Goal: Task Accomplishment & Management: Manage account settings

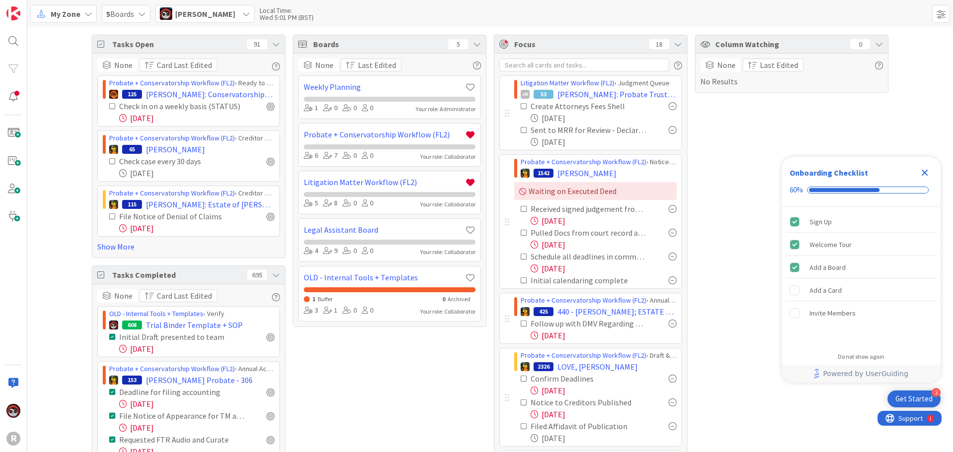
scroll to position [141, 0]
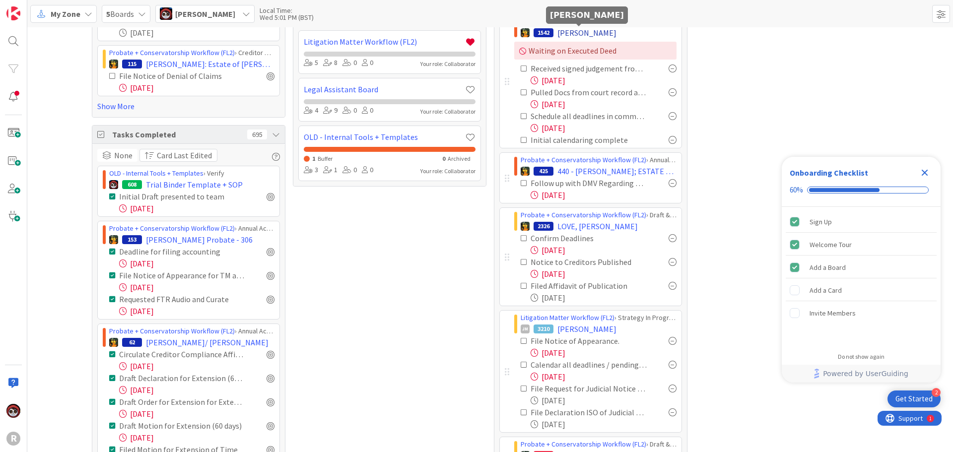
click at [585, 32] on span "[PERSON_NAME]" at bounding box center [587, 33] width 59 height 12
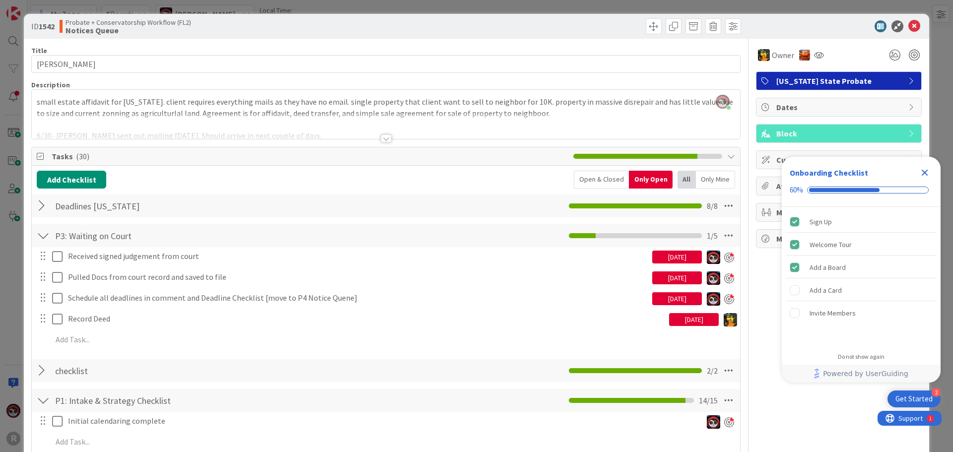
click at [924, 174] on icon "Close Checklist" at bounding box center [925, 173] width 6 height 6
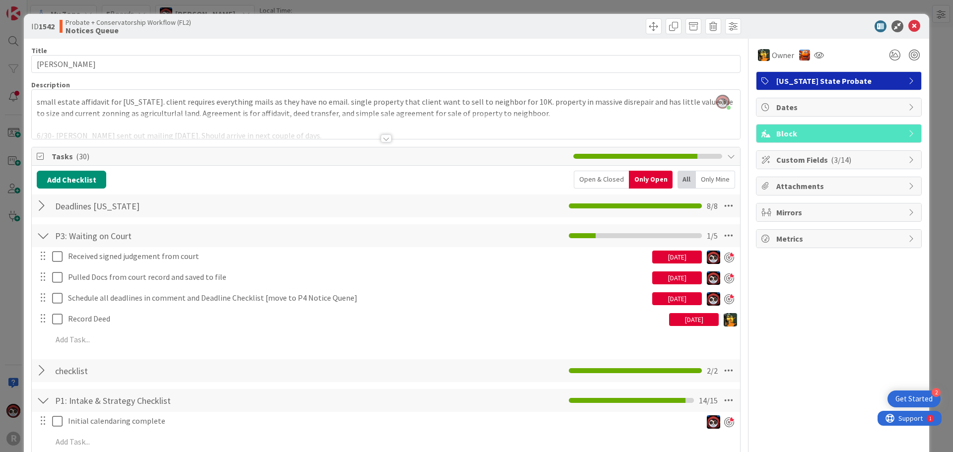
click at [382, 138] on div at bounding box center [386, 139] width 11 height 8
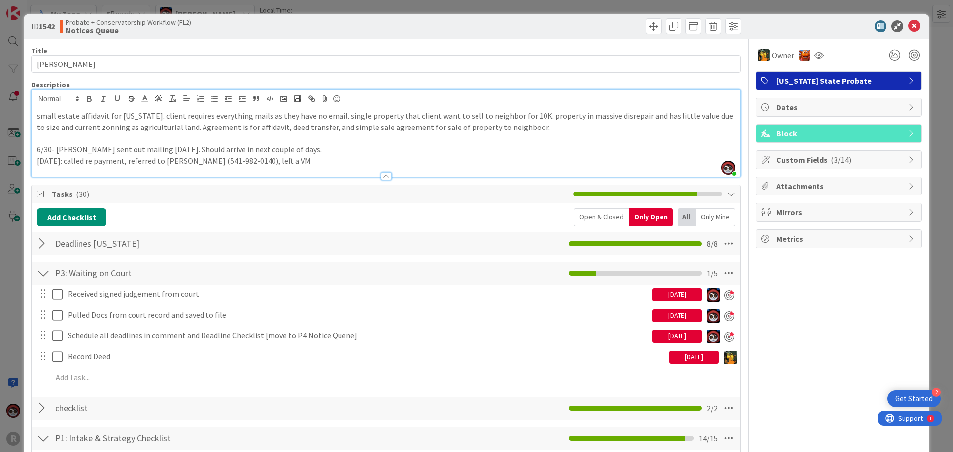
click at [42, 160] on p "[DATE]: called re payment, referred to [PERSON_NAME] (541-982-0140), left a VM" at bounding box center [386, 160] width 699 height 11
click at [294, 161] on p "[DATE]: called re payment, referred to [PERSON_NAME] (541-982-0140), left a VM" at bounding box center [386, 160] width 699 height 11
click at [909, 25] on icon at bounding box center [915, 26] width 12 height 12
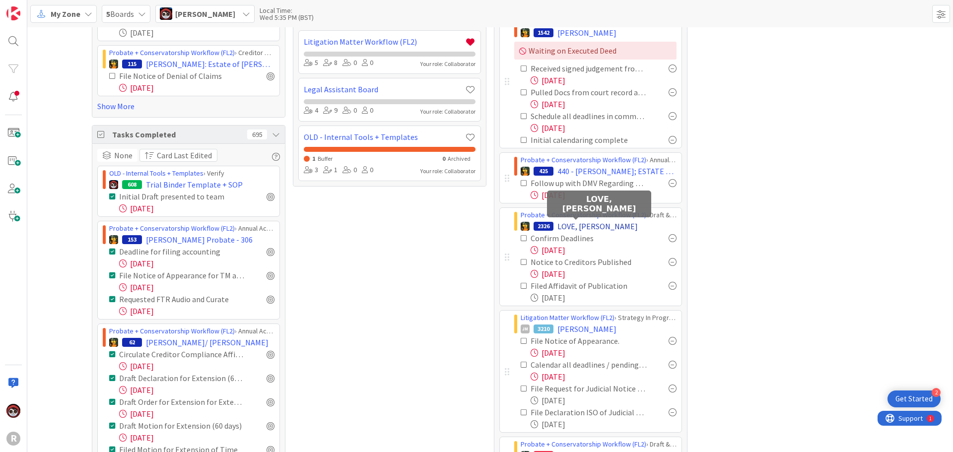
click at [574, 225] on span "LOVE, [PERSON_NAME]" at bounding box center [598, 226] width 80 height 12
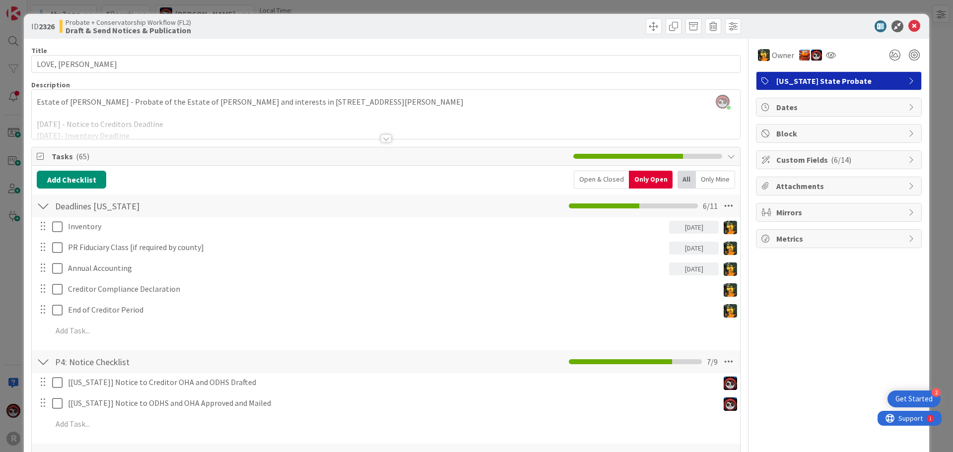
click at [382, 136] on div at bounding box center [386, 139] width 11 height 8
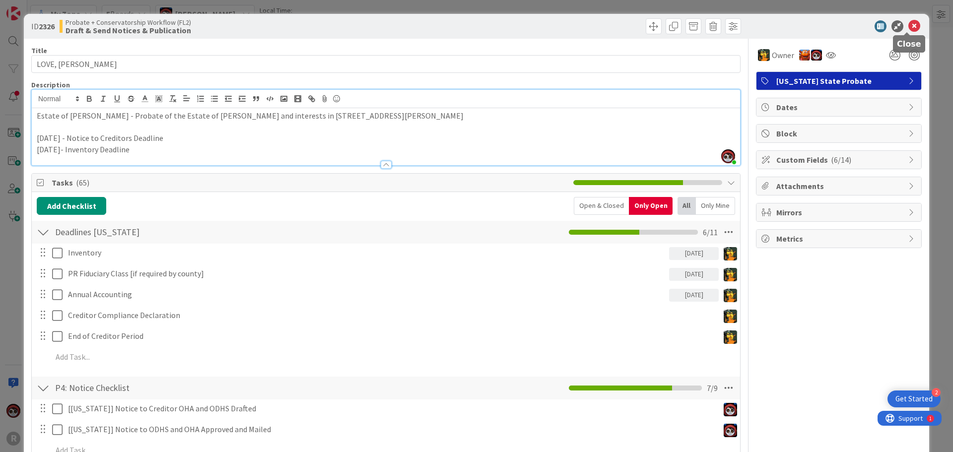
click at [909, 27] on icon at bounding box center [915, 26] width 12 height 12
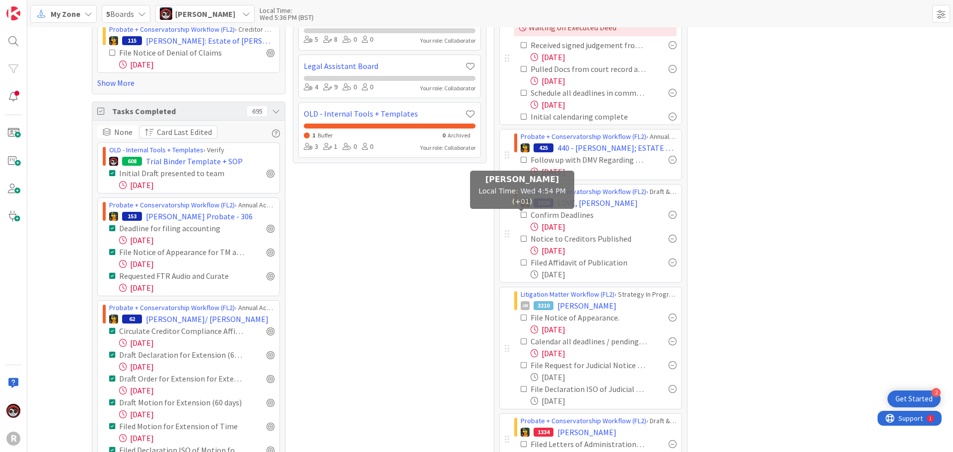
scroll to position [141, 0]
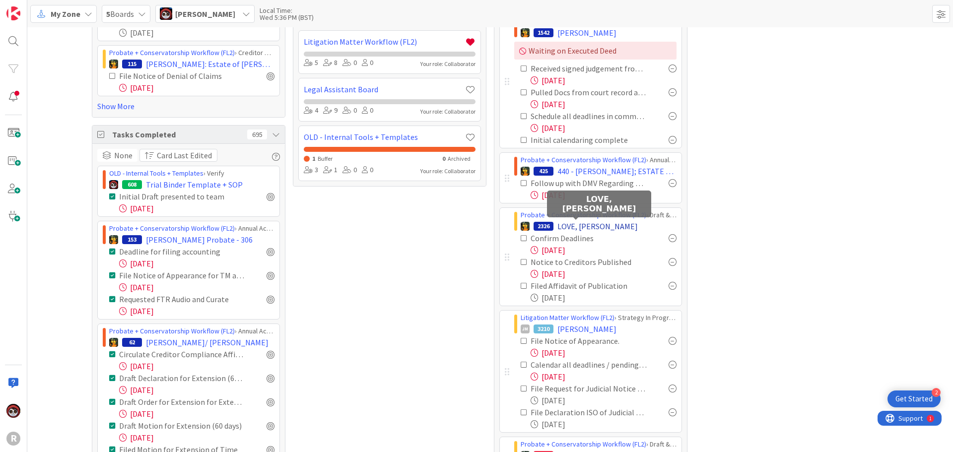
click at [561, 228] on span "LOVE, [PERSON_NAME]" at bounding box center [598, 226] width 80 height 12
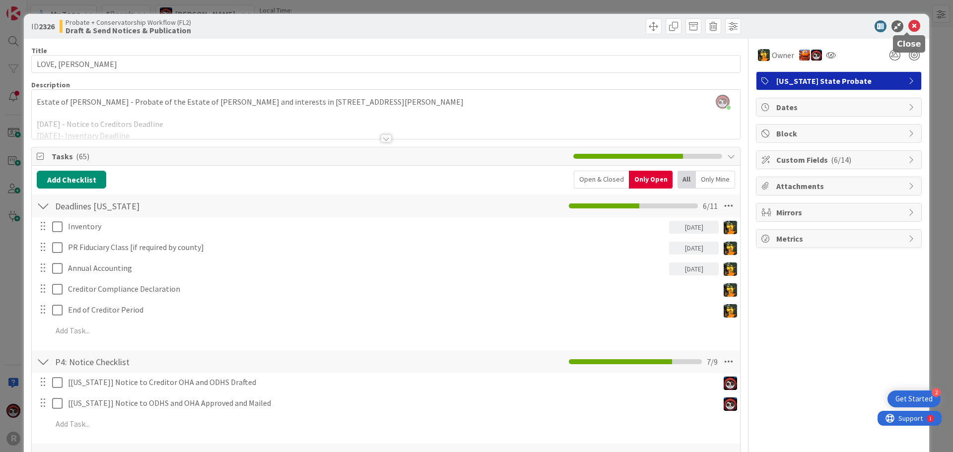
click at [909, 25] on icon at bounding box center [915, 26] width 12 height 12
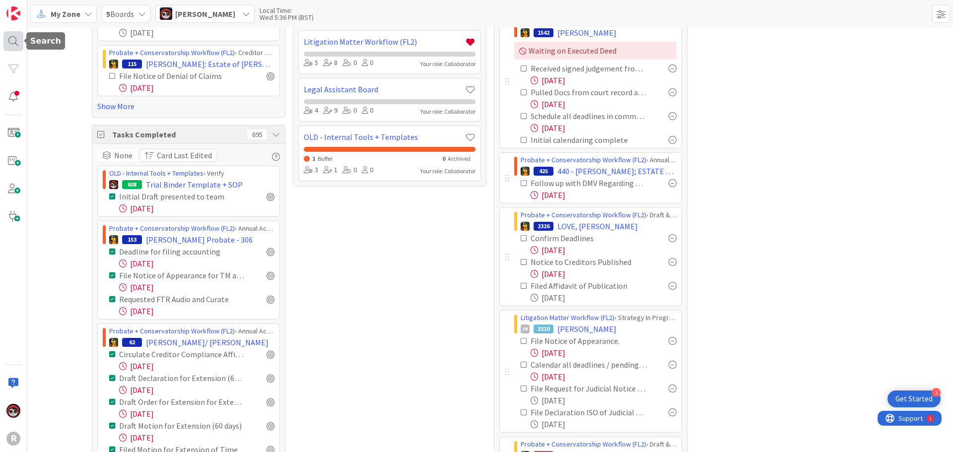
click at [9, 39] on div at bounding box center [13, 41] width 20 height 20
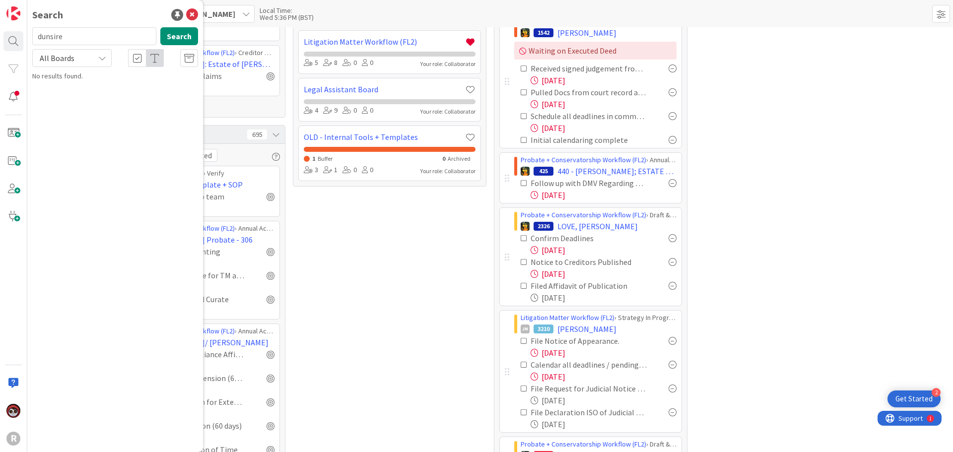
click at [74, 39] on input "dunsire" at bounding box center [94, 36] width 124 height 18
drag, startPoint x: 63, startPoint y: 36, endPoint x: 0, endPoint y: 36, distance: 63.1
click at [0, 36] on div "R Search dunsire Search All Boards No results found." at bounding box center [13, 226] width 27 height 452
click at [371, 313] on div "Boards 5 None Last Edited Weekly Planning 1 0 0 0 Your role: Administrator Prob…" at bounding box center [390, 268] width 194 height 749
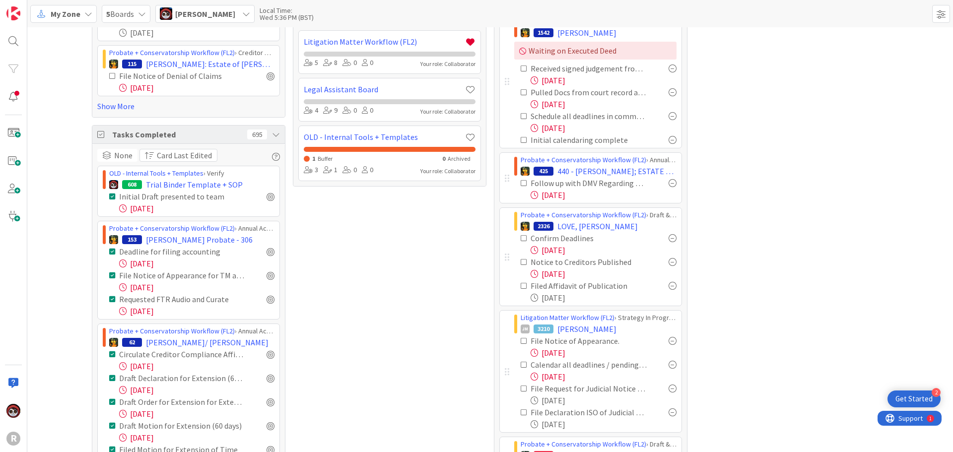
click at [52, 11] on span "My Zone" at bounding box center [66, 14] width 30 height 12
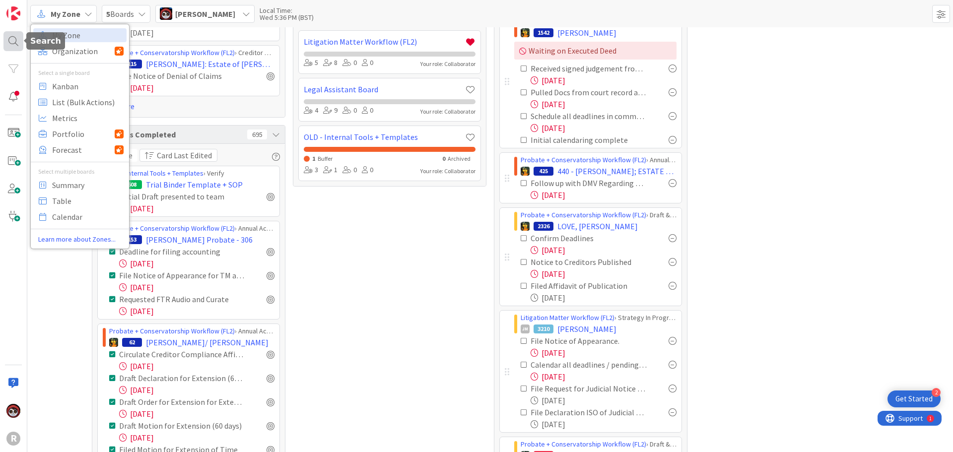
click at [16, 44] on div at bounding box center [13, 41] width 20 height 20
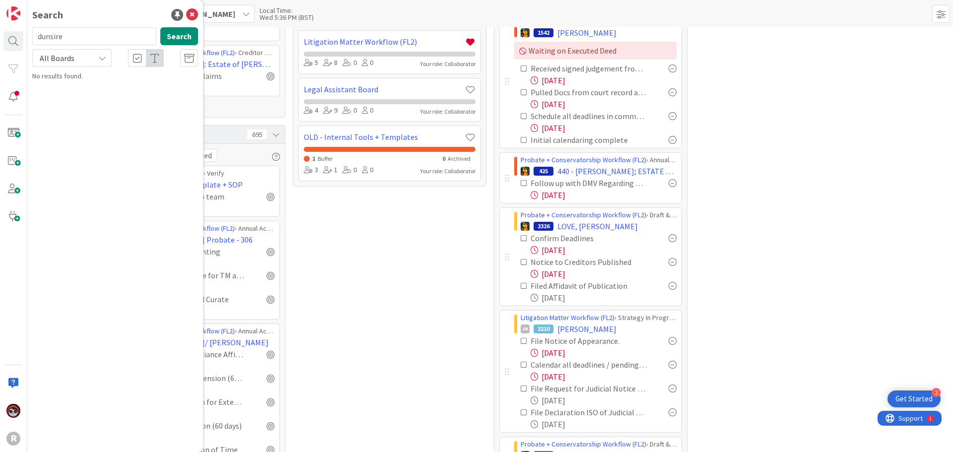
click at [88, 56] on span "All Boards" at bounding box center [64, 58] width 52 height 14
click at [100, 35] on input "dunsire" at bounding box center [94, 36] width 124 height 18
drag, startPoint x: 76, startPoint y: 35, endPoint x: 0, endPoint y: 46, distance: 77.2
click at [0, 46] on div "R Search dunsire Search All Boards All Boards No results found." at bounding box center [13, 226] width 27 height 452
click at [10, 105] on div at bounding box center [13, 97] width 20 height 20
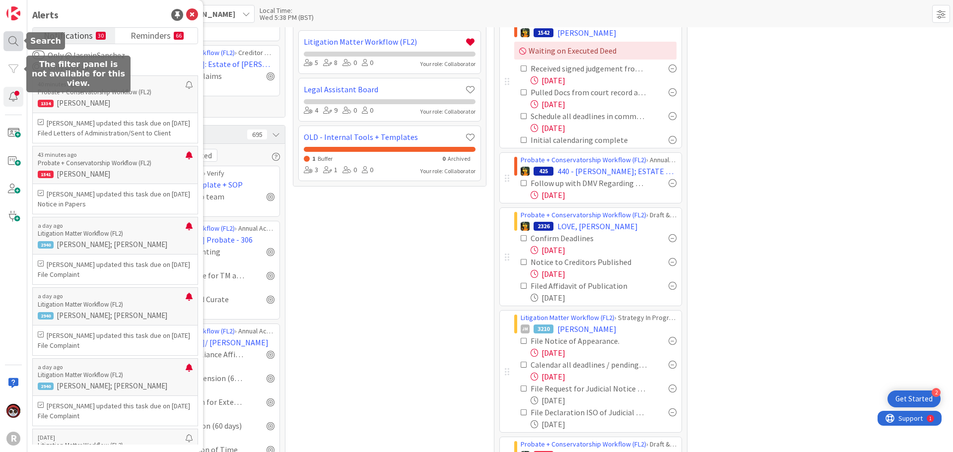
click at [11, 45] on div at bounding box center [13, 41] width 20 height 20
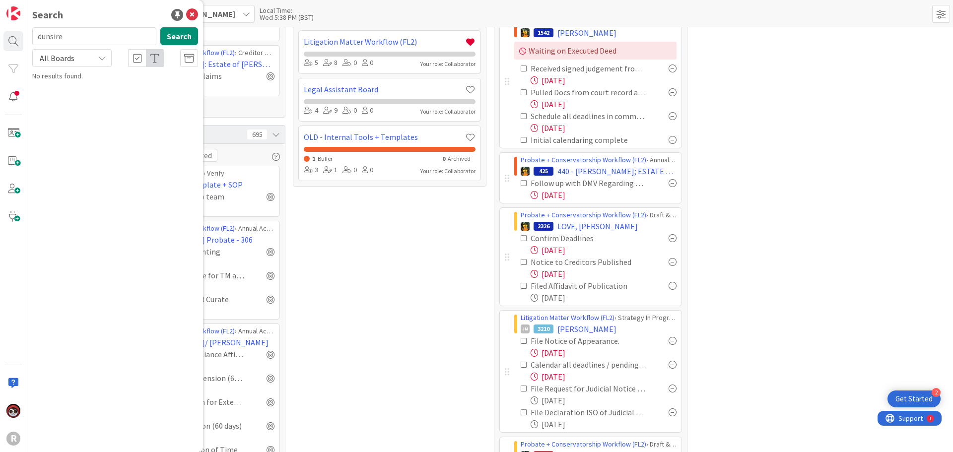
drag, startPoint x: 121, startPoint y: 37, endPoint x: 25, endPoint y: 41, distance: 96.4
click at [25, 41] on div "R Search dunsire Search All Boards No results found." at bounding box center [13, 226] width 27 height 452
click at [192, 16] on icon at bounding box center [192, 15] width 12 height 12
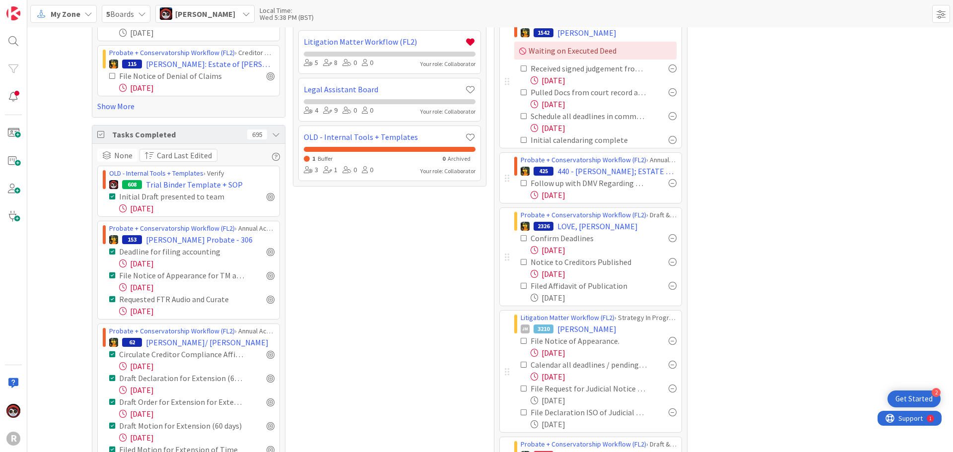
click at [203, 16] on span "[PERSON_NAME]" at bounding box center [205, 14] width 60 height 12
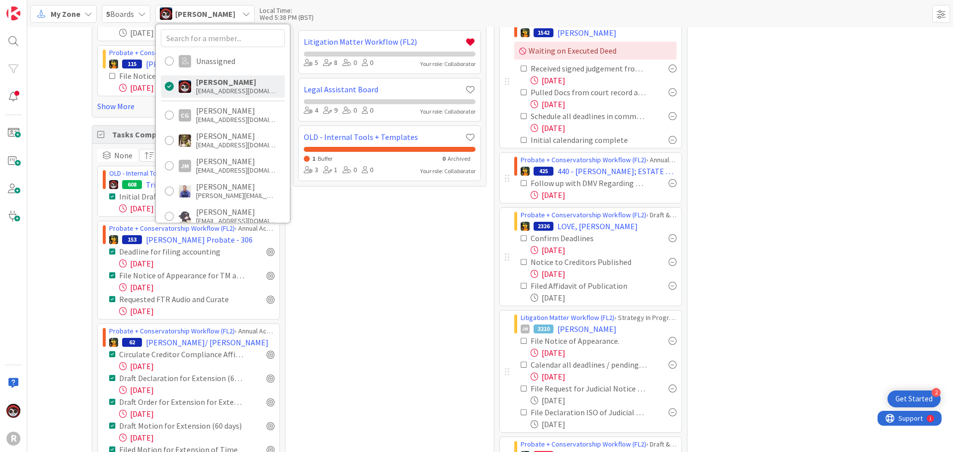
click at [142, 17] on icon at bounding box center [142, 14] width 8 height 8
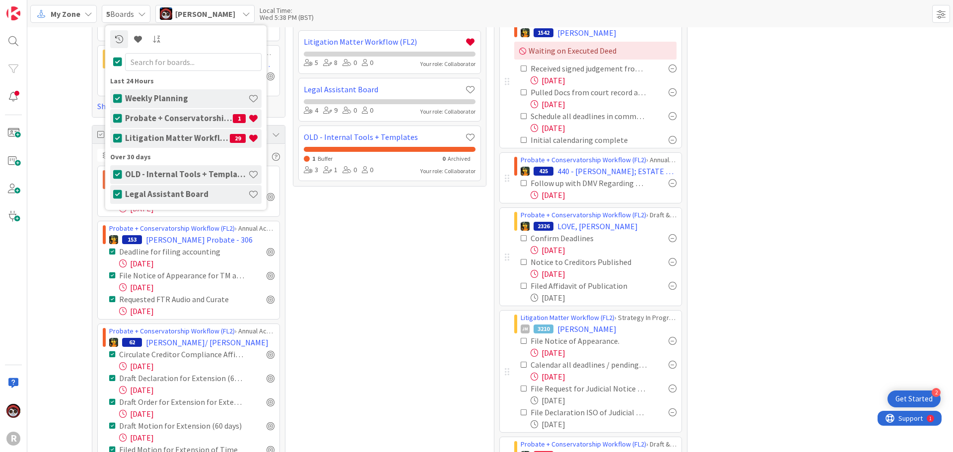
click at [151, 120] on h4 "Probate + Conservatorship Workflow (FL2)" at bounding box center [179, 118] width 108 height 10
click at [151, 115] on h4 "Probate + Conservatorship Workflow (FL2)" at bounding box center [179, 118] width 108 height 10
click at [383, 254] on div "Boards 5 None Last Edited Weekly Planning 1 0 0 0 Your role: Administrator Prob…" at bounding box center [390, 268] width 194 height 749
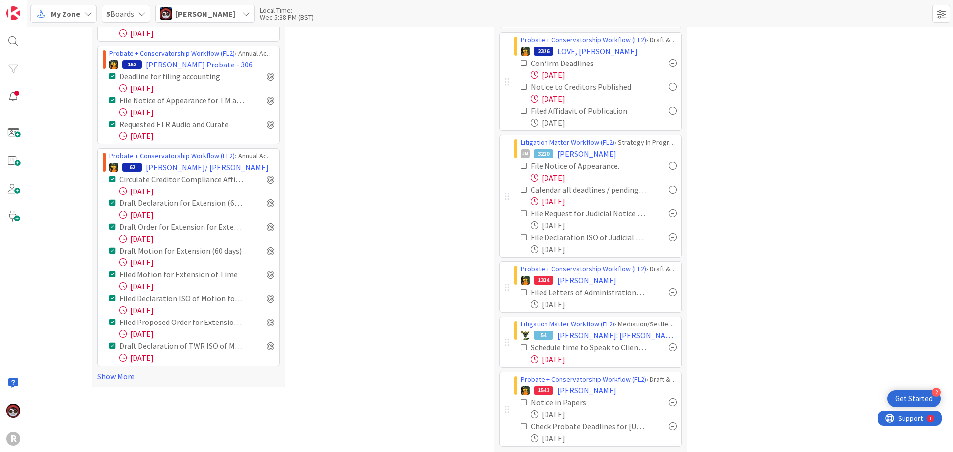
scroll to position [339, 0]
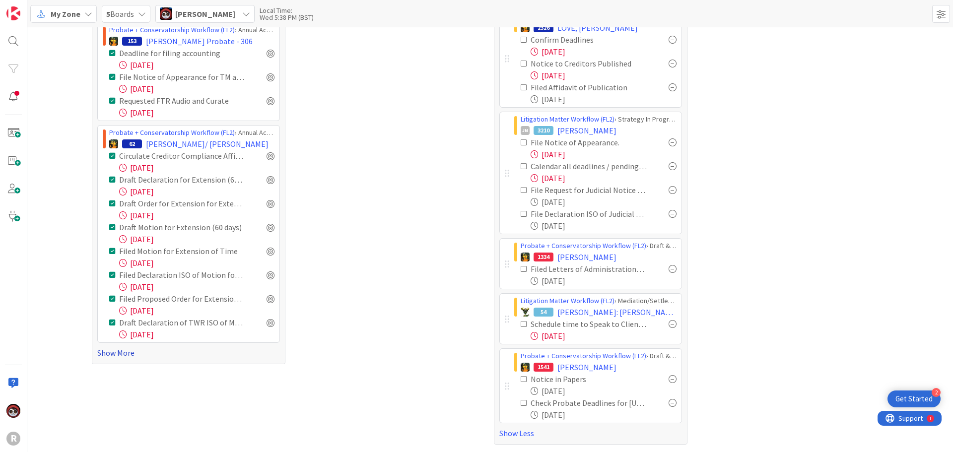
click at [109, 354] on link "Show More" at bounding box center [188, 353] width 183 height 12
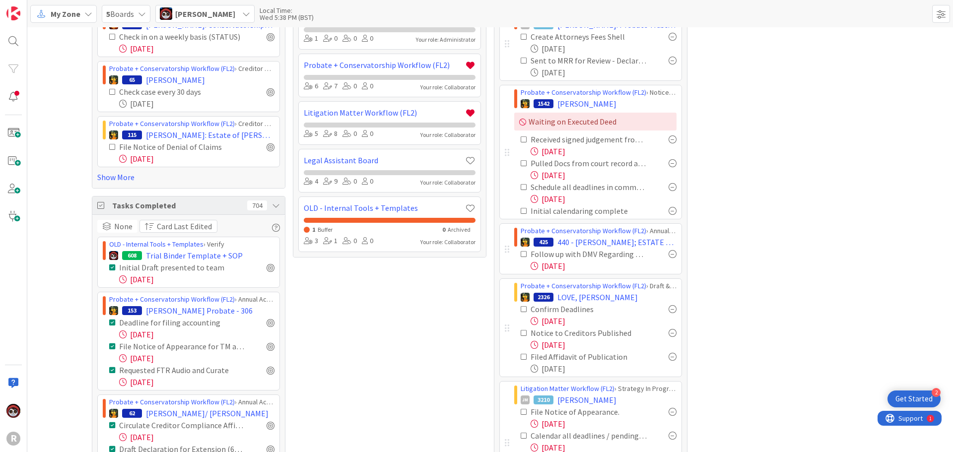
scroll to position [0, 0]
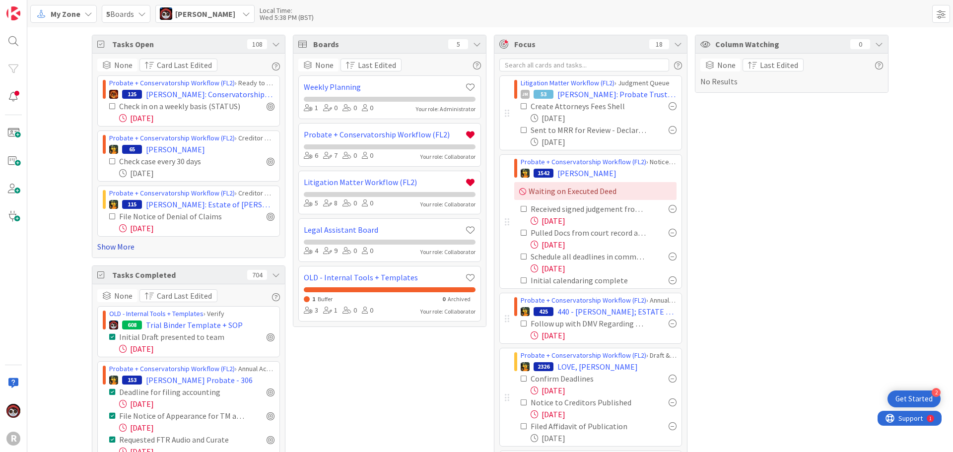
click at [117, 247] on link "Show More" at bounding box center [188, 247] width 183 height 12
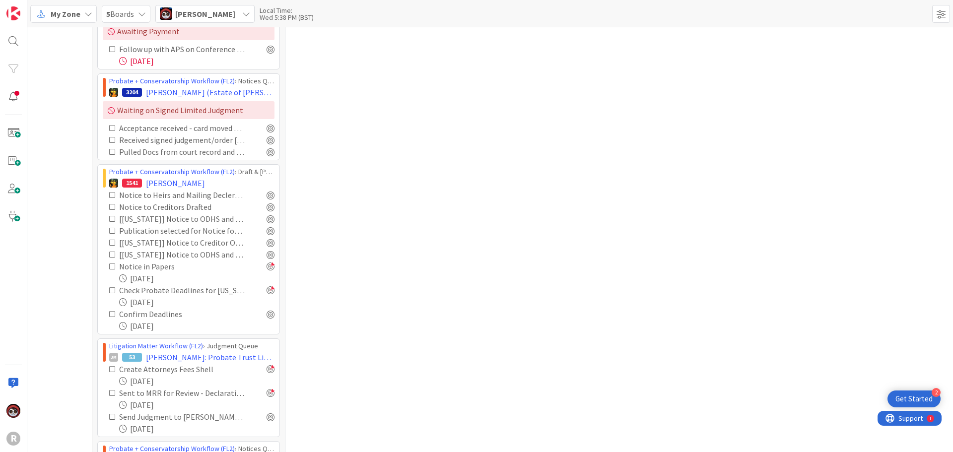
scroll to position [1738, 0]
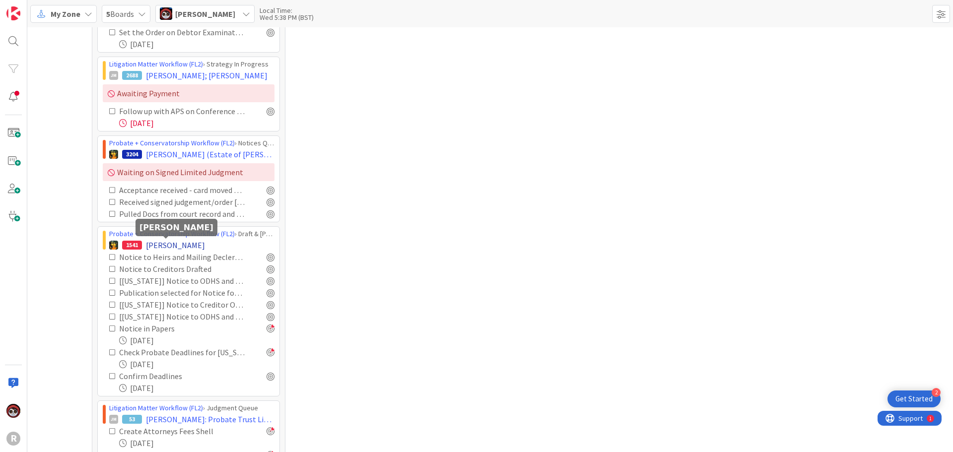
click at [159, 243] on span "[PERSON_NAME]" at bounding box center [175, 245] width 59 height 12
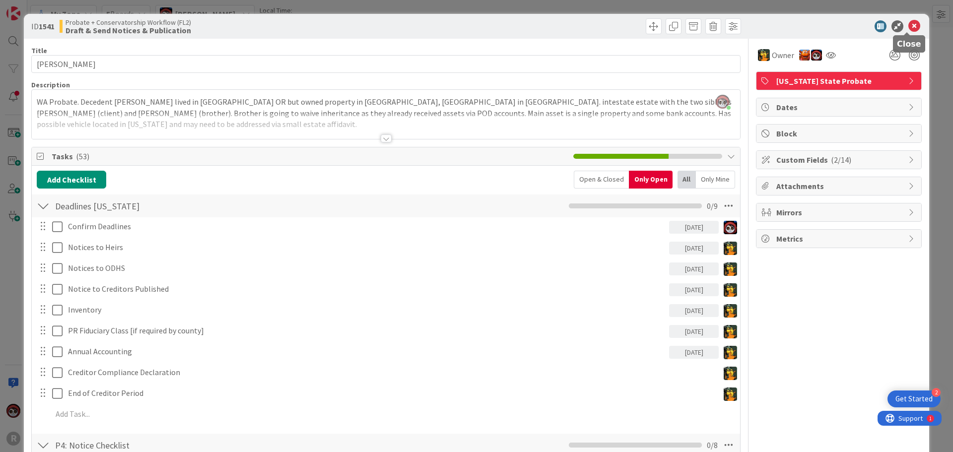
click at [909, 25] on icon at bounding box center [915, 26] width 12 height 12
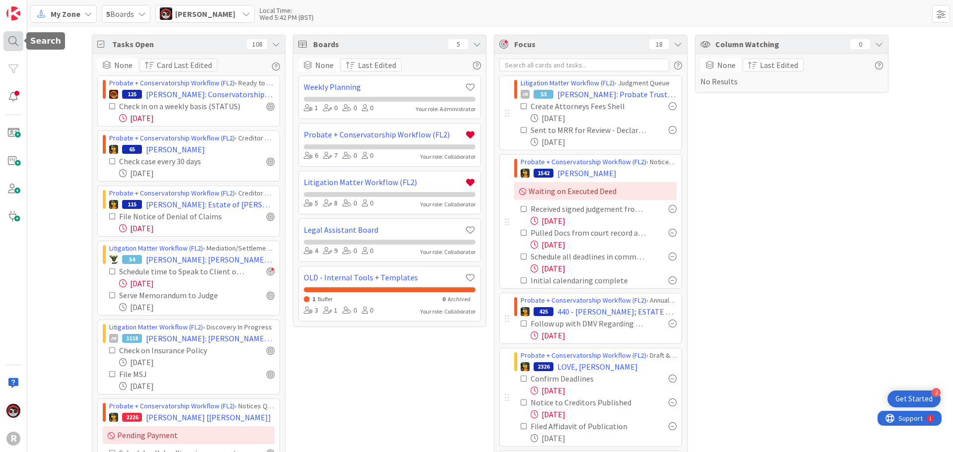
click at [14, 38] on div at bounding box center [13, 41] width 20 height 20
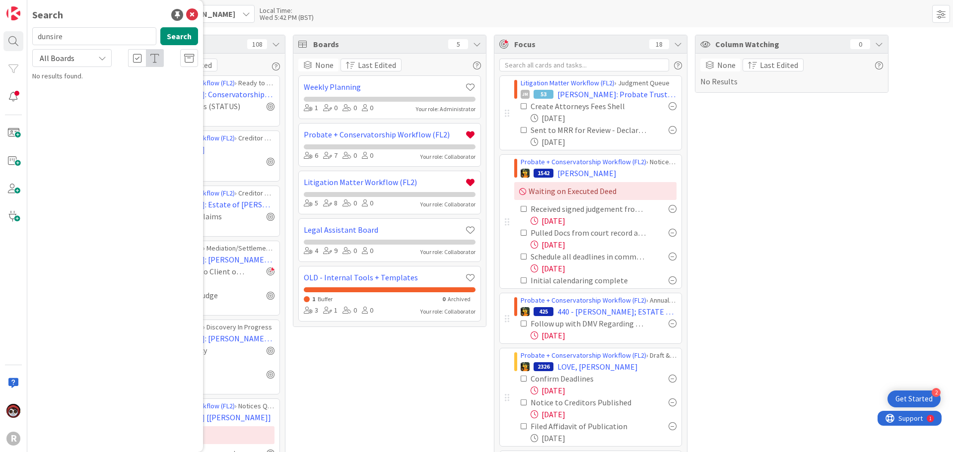
drag, startPoint x: 70, startPoint y: 42, endPoint x: 27, endPoint y: 36, distance: 43.1
click at [27, 36] on div "dunsire Search" at bounding box center [115, 38] width 178 height 22
type input "dunsire"
click at [96, 92] on mark "DUNSIRE" at bounding box center [84, 96] width 29 height 10
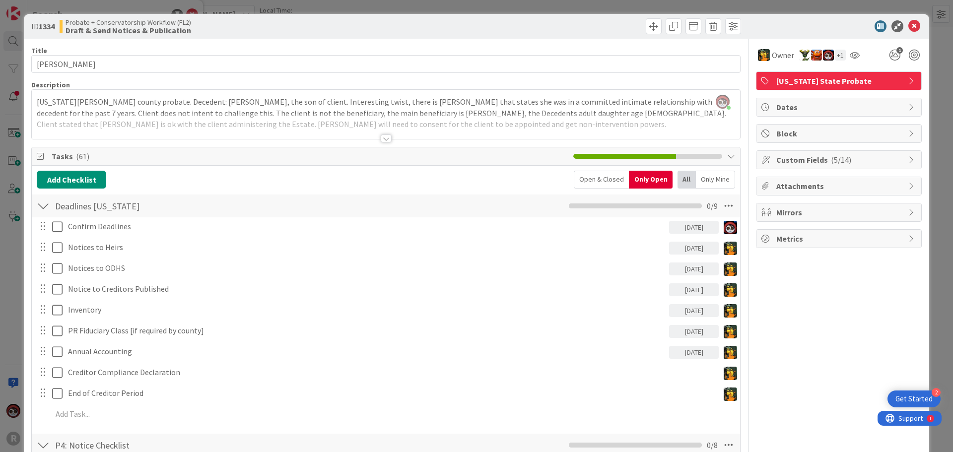
click at [384, 139] on div at bounding box center [386, 139] width 11 height 8
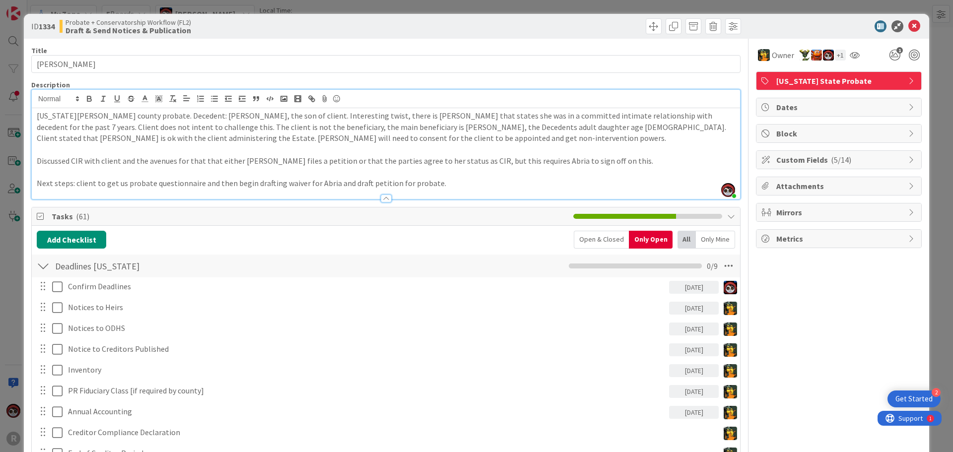
click at [432, 175] on p at bounding box center [386, 172] width 699 height 11
click at [909, 21] on icon at bounding box center [915, 26] width 12 height 12
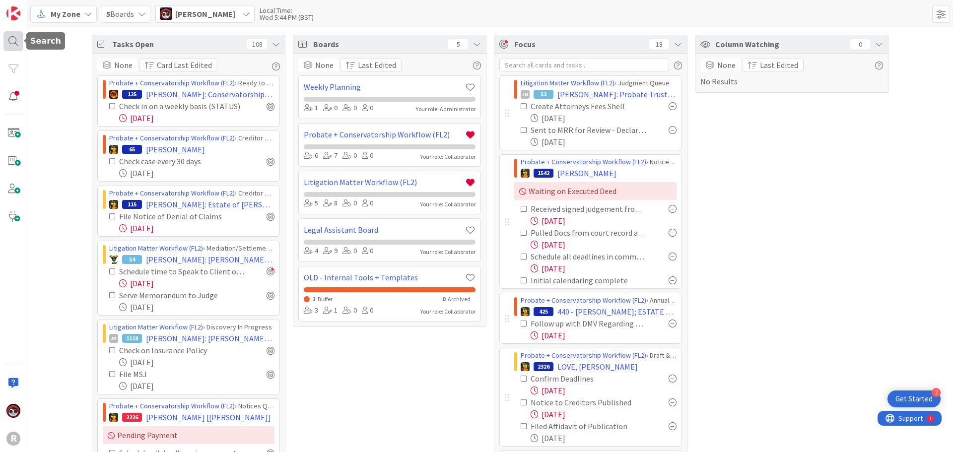
click at [15, 43] on div at bounding box center [13, 41] width 20 height 20
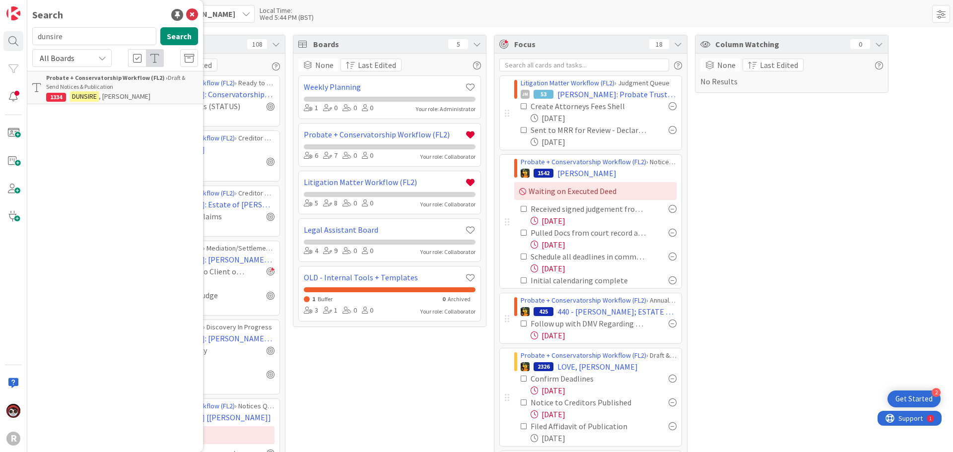
drag, startPoint x: 78, startPoint y: 36, endPoint x: 28, endPoint y: 37, distance: 50.2
click at [28, 37] on div "dunsire Search" at bounding box center [115, 38] width 178 height 22
type input "welsh"
click at [94, 90] on div "Probate + Conservatorship Workflow (FL2) › Annual Accounting Queue" at bounding box center [122, 82] width 152 height 18
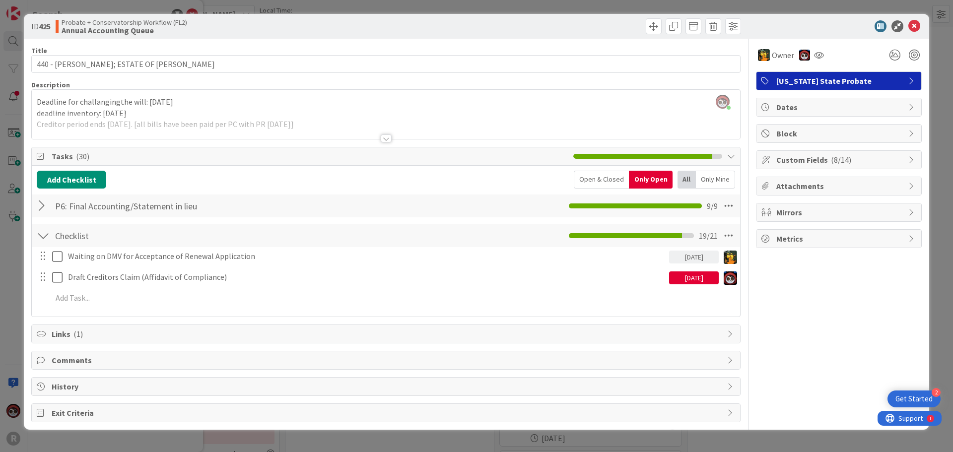
click at [40, 208] on div at bounding box center [43, 206] width 13 height 18
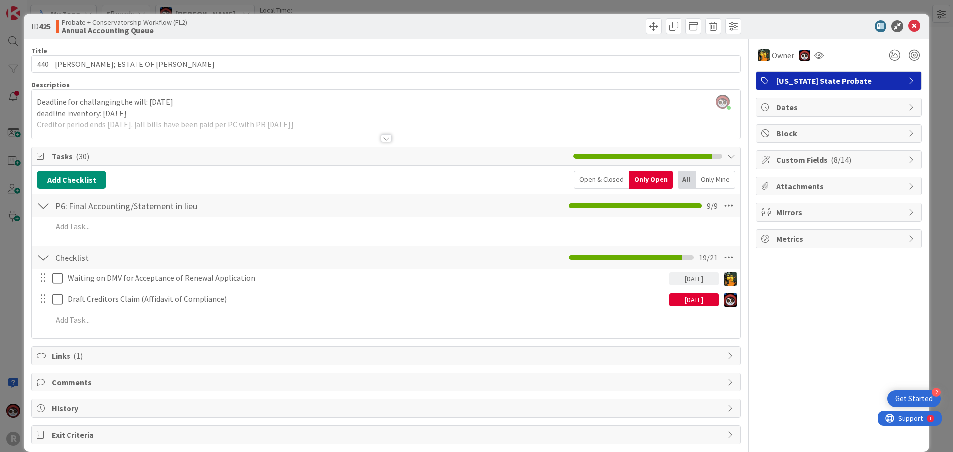
click at [381, 138] on div at bounding box center [386, 139] width 11 height 8
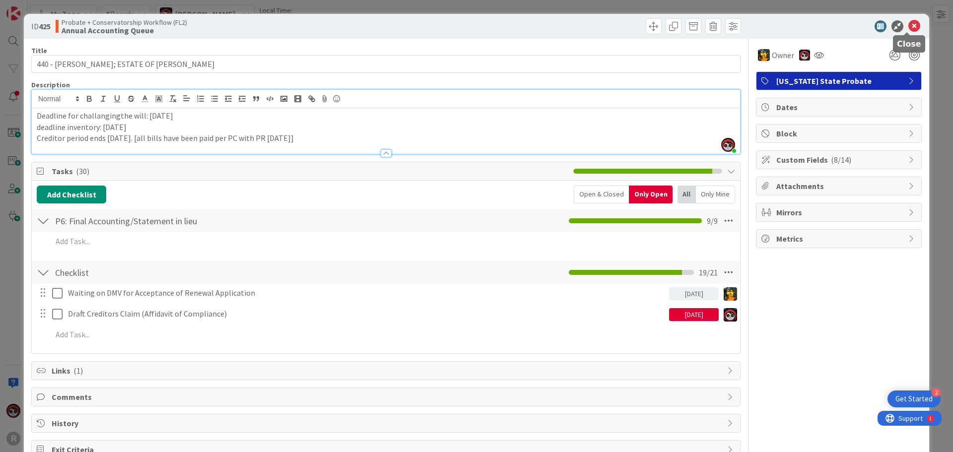
click at [910, 25] on icon at bounding box center [915, 26] width 12 height 12
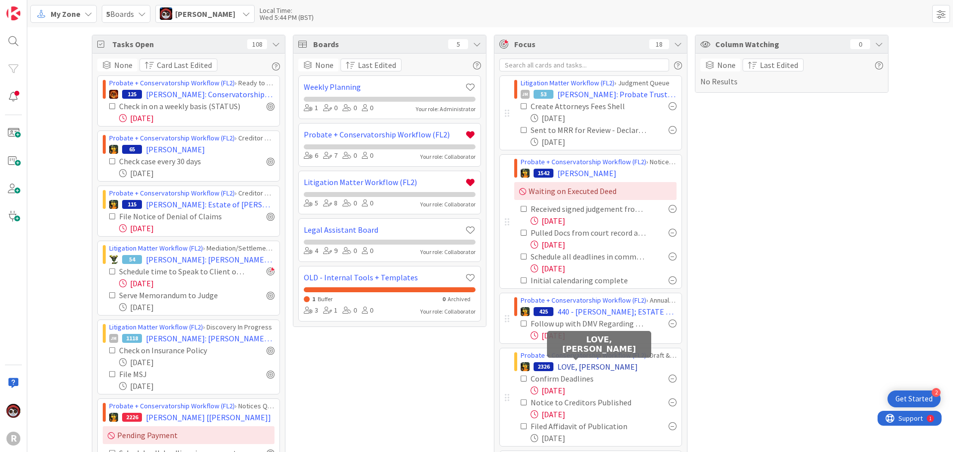
click at [583, 364] on span "LOVE, [PERSON_NAME]" at bounding box center [598, 367] width 80 height 12
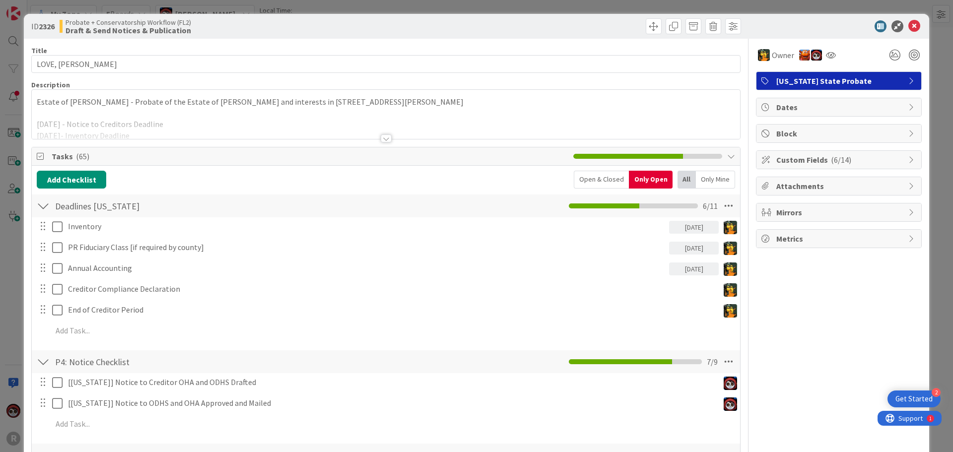
click at [381, 138] on div at bounding box center [386, 139] width 11 height 8
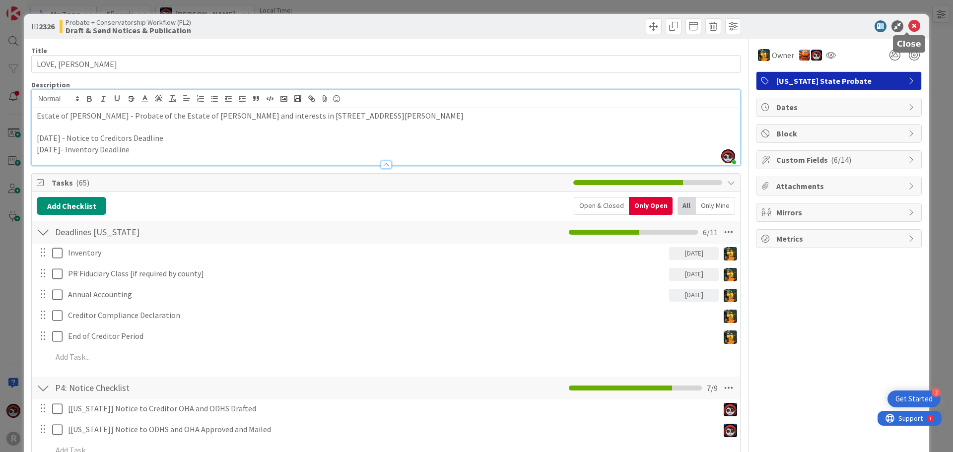
click at [909, 22] on icon at bounding box center [915, 26] width 12 height 12
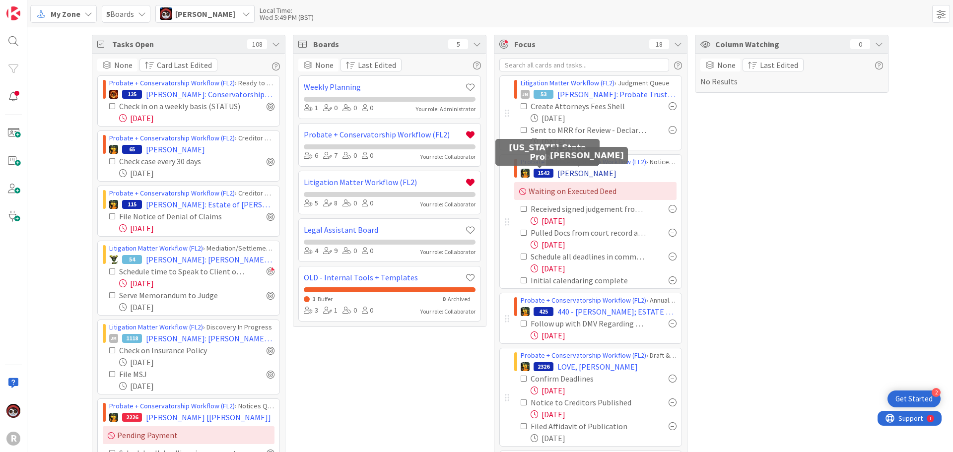
click at [562, 171] on span "[PERSON_NAME]" at bounding box center [587, 173] width 59 height 12
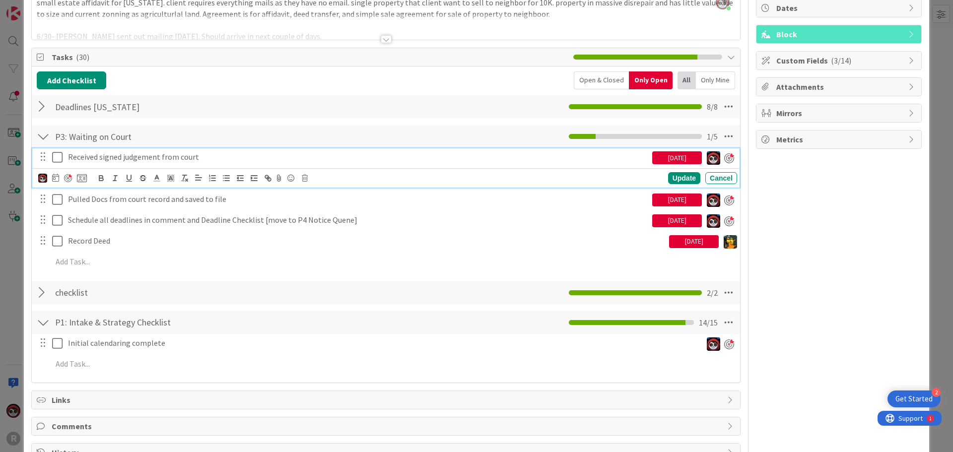
click at [123, 158] on p "Received signed judgement from court" at bounding box center [358, 156] width 580 height 11
click at [305, 176] on icon at bounding box center [305, 178] width 6 height 7
click at [334, 221] on div "Delete" at bounding box center [330, 220] width 37 height 18
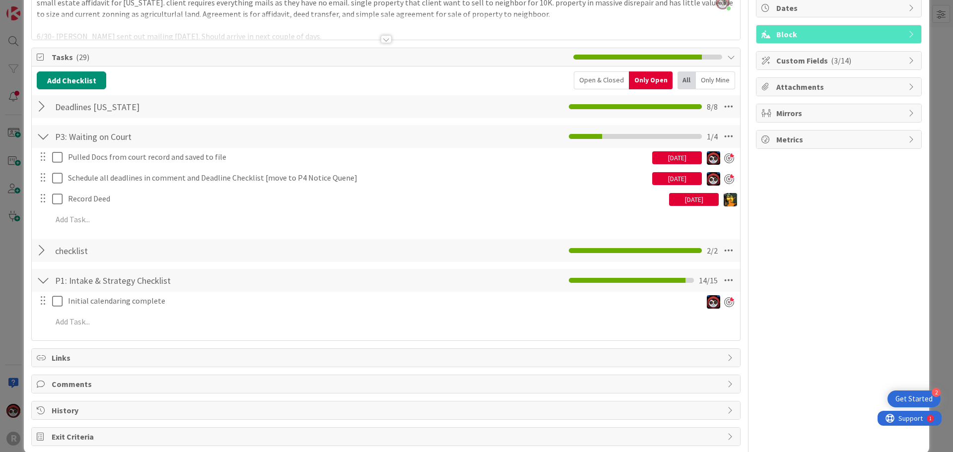
click at [187, 166] on div "Pulled Docs from court record and saved to file [DATE] Update Cancel" at bounding box center [385, 157] width 707 height 18
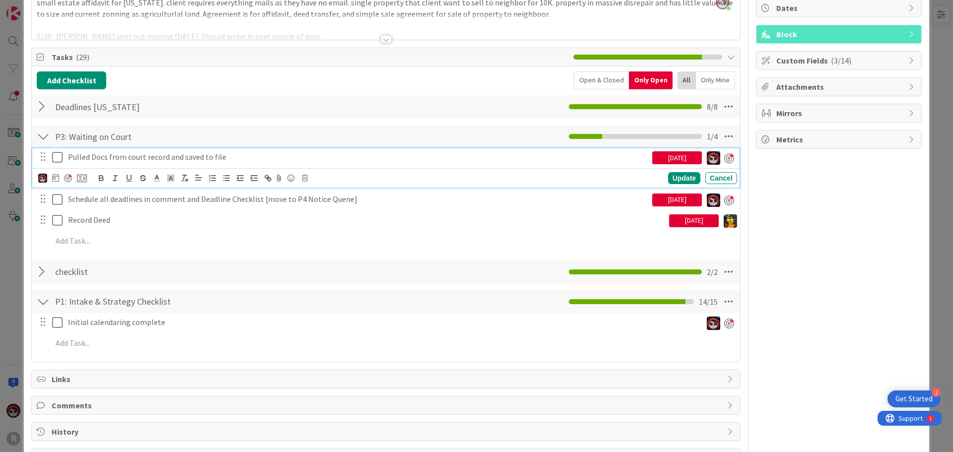
drag, startPoint x: 195, startPoint y: 161, endPoint x: 213, endPoint y: 161, distance: 18.4
click at [195, 161] on p "Pulled Docs from court record and saved to file" at bounding box center [358, 156] width 580 height 11
click at [306, 177] on icon at bounding box center [305, 178] width 6 height 7
click at [329, 219] on div "Delete" at bounding box center [330, 220] width 37 height 18
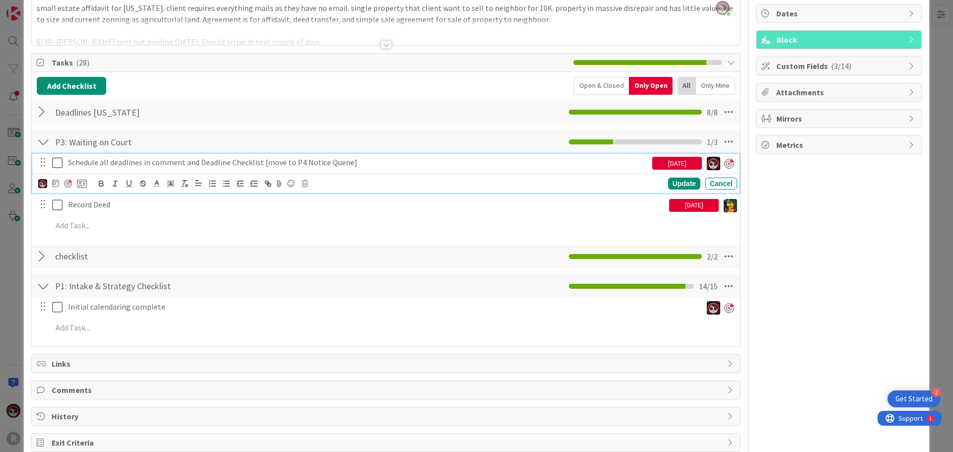
click at [258, 167] on div "Schedule all deadlines in comment and Deadline Checklist [move to P4 Notice Que…" at bounding box center [385, 173] width 707 height 39
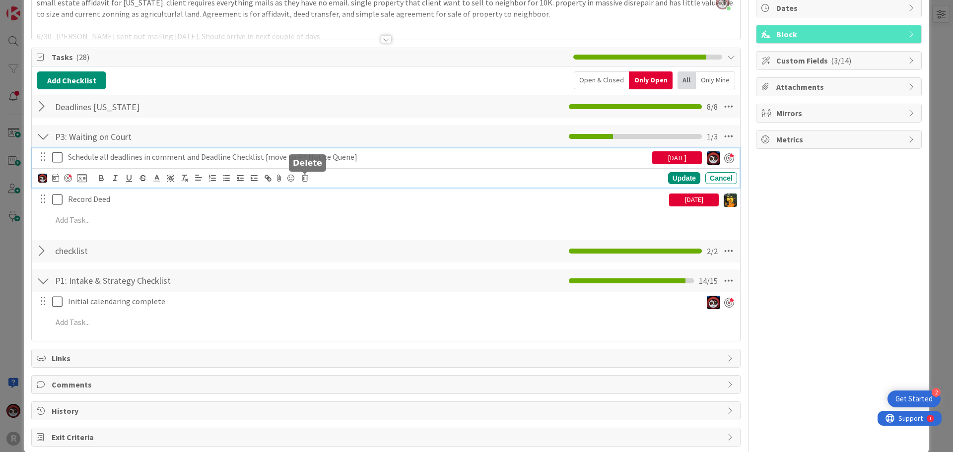
click at [302, 179] on icon at bounding box center [305, 178] width 6 height 7
click at [322, 219] on div "Delete" at bounding box center [330, 220] width 37 height 18
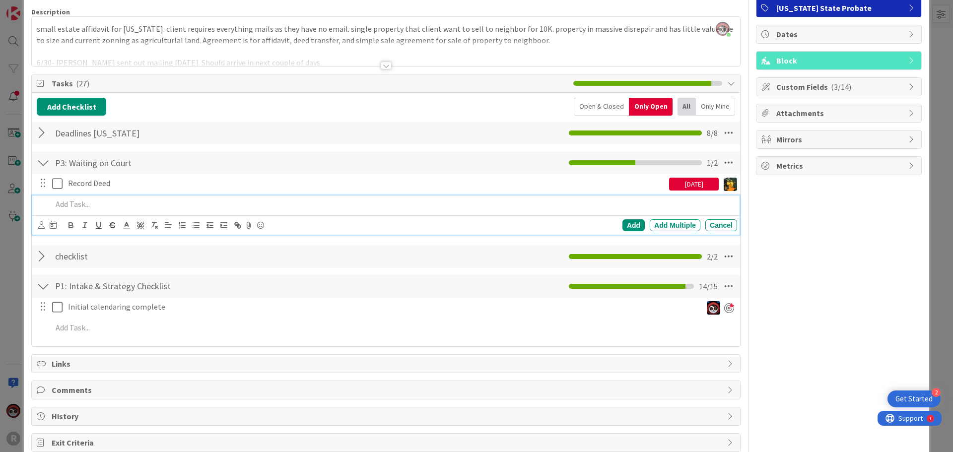
click at [105, 210] on div "Add Add Multiple Cancel" at bounding box center [385, 215] width 707 height 39
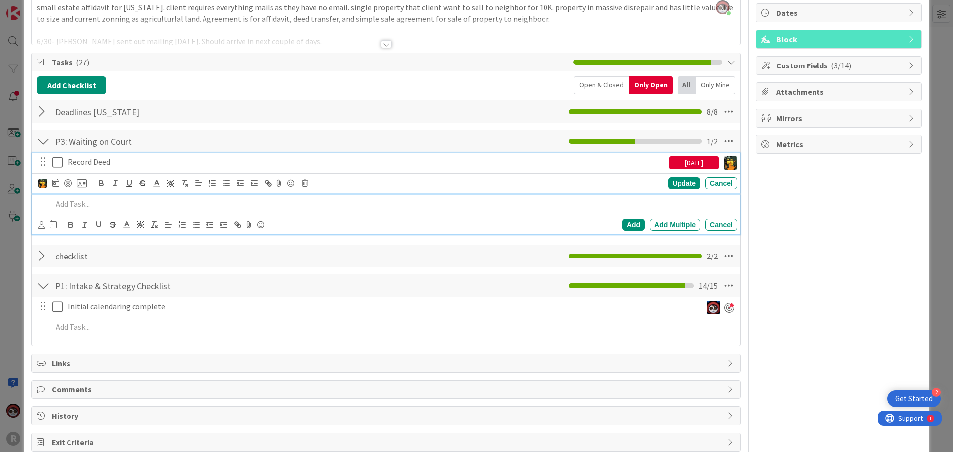
click at [118, 166] on p "Record Deed" at bounding box center [366, 161] width 597 height 11
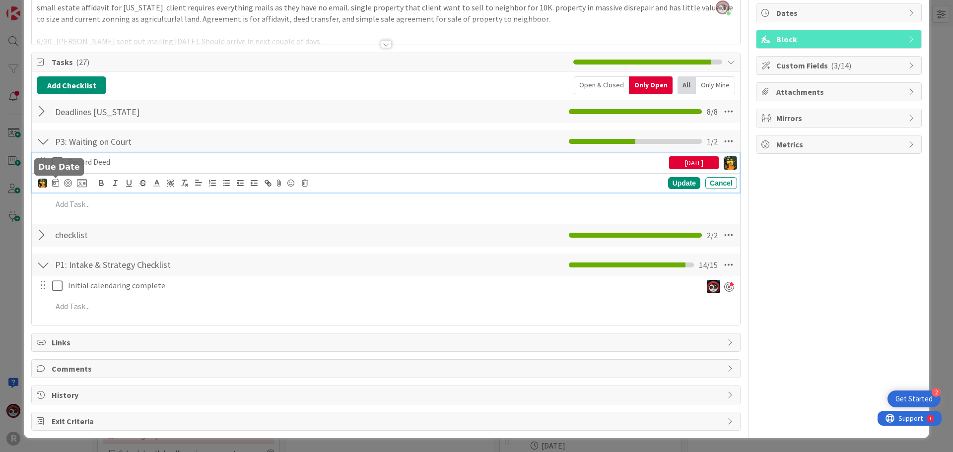
click at [54, 182] on icon at bounding box center [55, 183] width 7 height 8
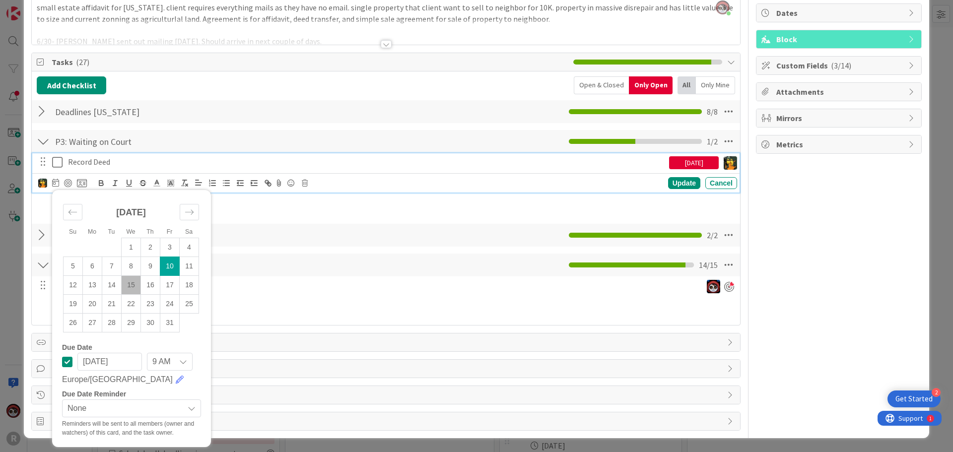
click at [135, 287] on td "15" at bounding box center [131, 285] width 19 height 19
drag, startPoint x: 150, startPoint y: 284, endPoint x: 172, endPoint y: 283, distance: 21.9
click at [150, 284] on td "16" at bounding box center [150, 285] width 19 height 19
type input "[DATE]"
click at [668, 180] on div "Update" at bounding box center [684, 183] width 32 height 12
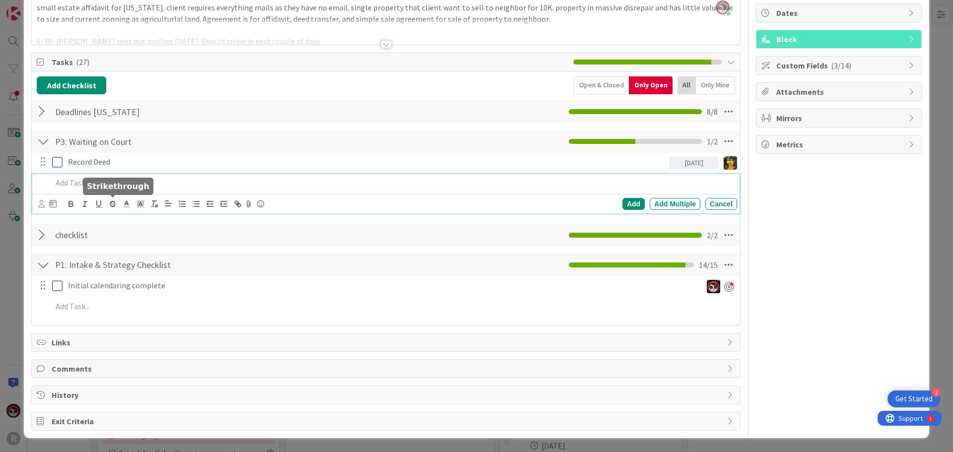
click at [106, 204] on div "Add Add Multiple Cancel" at bounding box center [385, 193] width 707 height 39
click at [85, 187] on p at bounding box center [392, 182] width 681 height 11
click at [37, 206] on div "Add Add Multiple Cancel" at bounding box center [385, 203] width 707 height 19
click at [42, 209] on div at bounding box center [41, 204] width 6 height 11
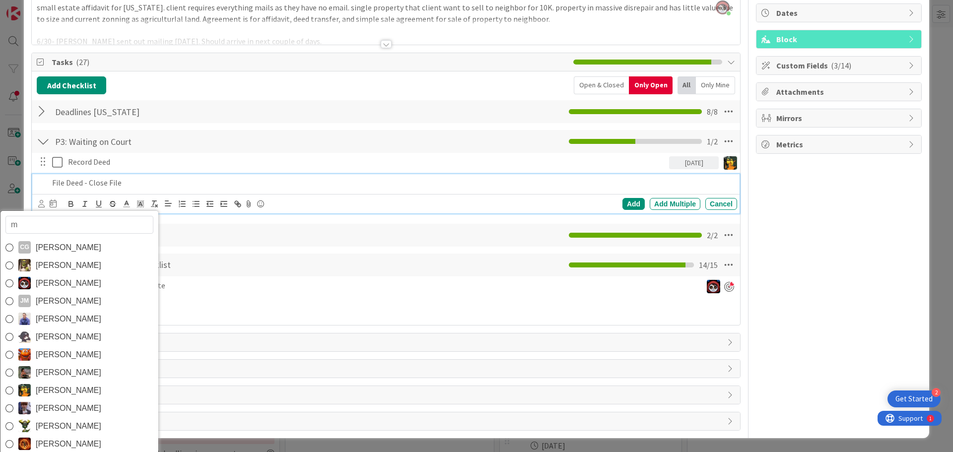
type input "mi"
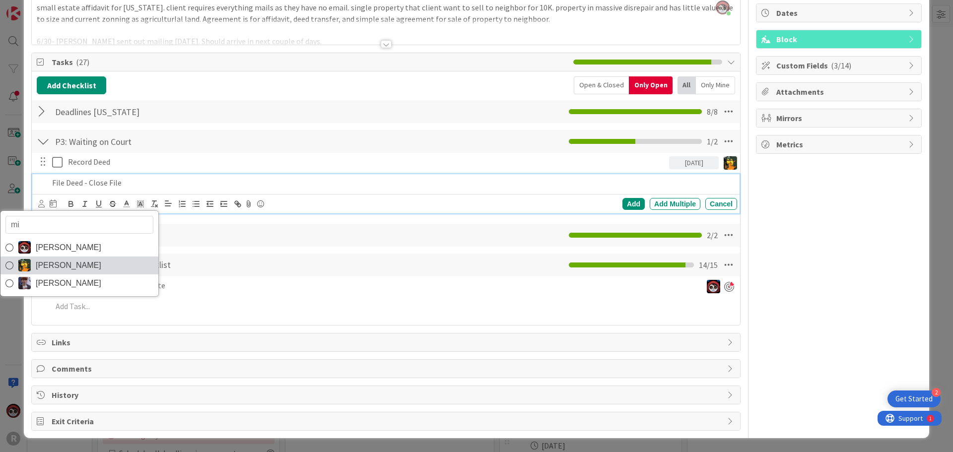
click at [92, 269] on link "[PERSON_NAME]" at bounding box center [79, 266] width 158 height 18
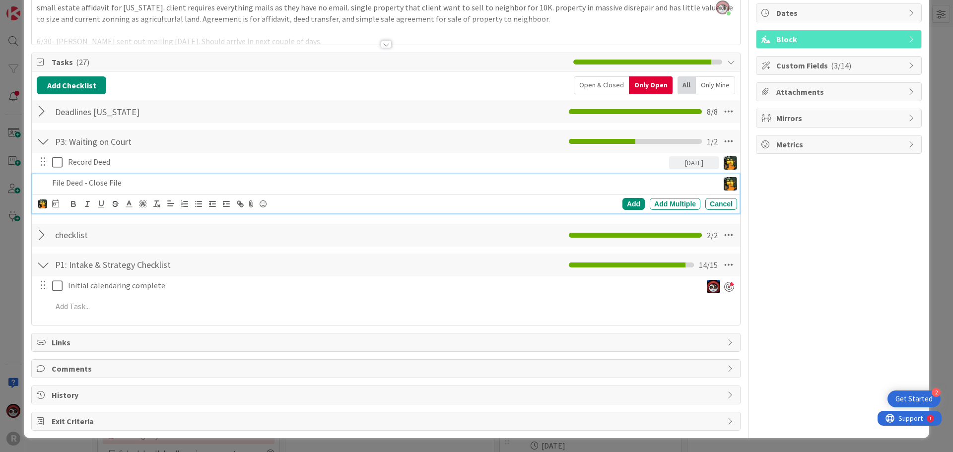
click at [57, 208] on div at bounding box center [55, 204] width 7 height 12
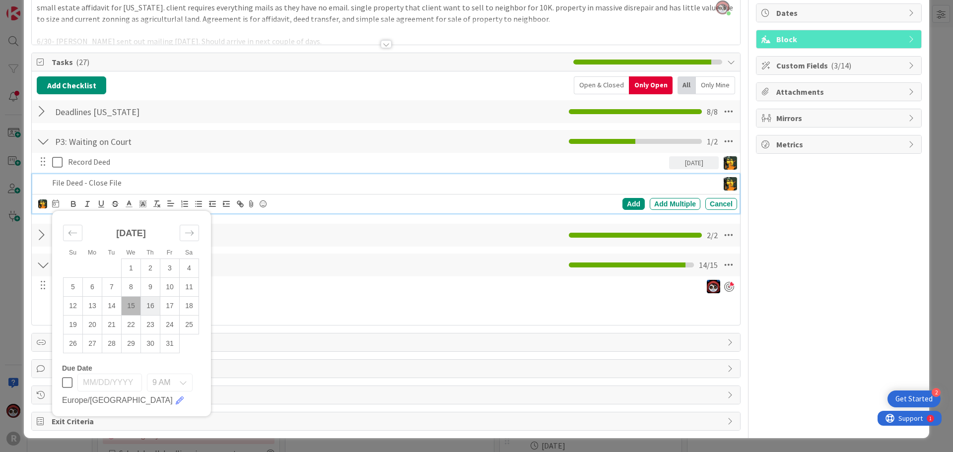
click at [152, 302] on td "16" at bounding box center [150, 305] width 19 height 19
click at [162, 302] on td "17" at bounding box center [169, 305] width 19 height 19
type input "[DATE]"
click at [623, 201] on div "Add" at bounding box center [634, 204] width 22 height 12
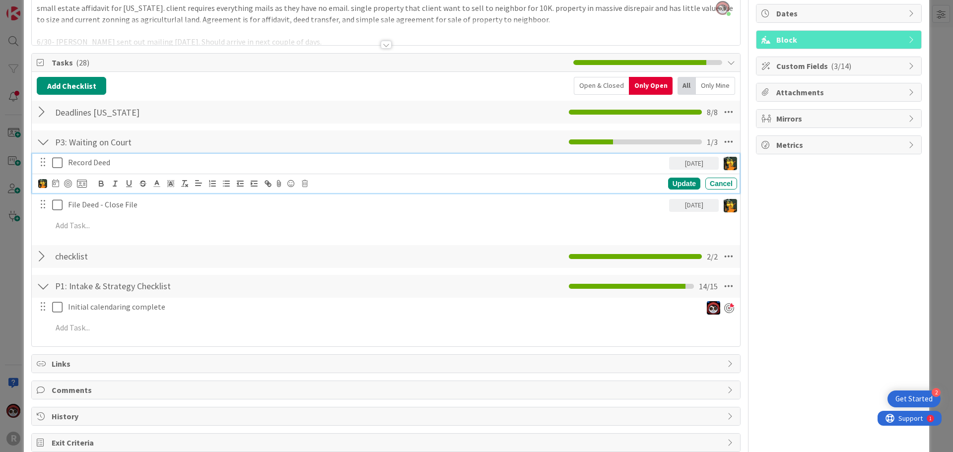
click at [139, 161] on p "Record Deed" at bounding box center [366, 162] width 597 height 11
click at [55, 181] on icon at bounding box center [55, 183] width 7 height 8
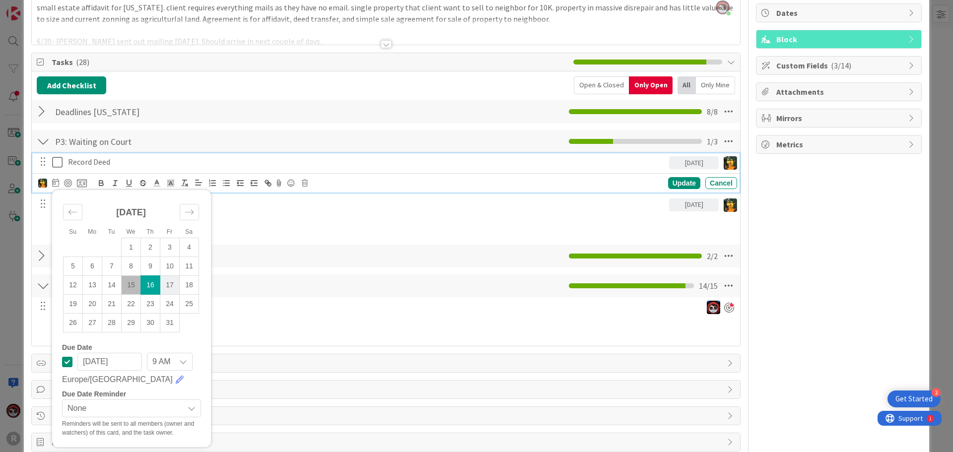
click at [167, 287] on td "17" at bounding box center [169, 285] width 19 height 19
type input "[DATE]"
click at [681, 178] on div "Update" at bounding box center [684, 183] width 32 height 12
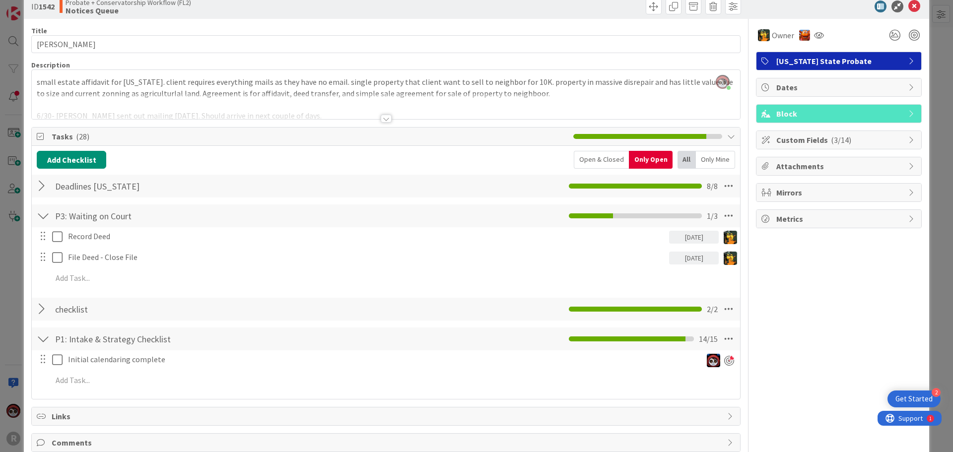
scroll to position [0, 0]
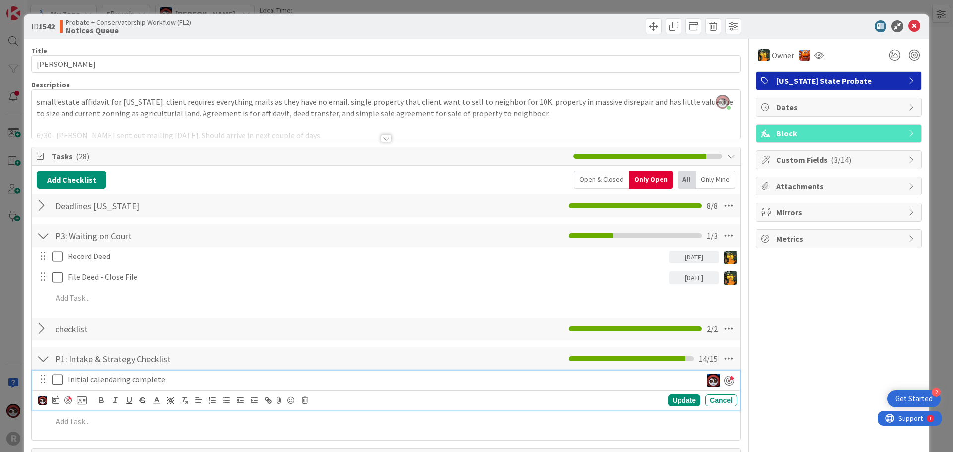
click at [116, 383] on p "Initial calendaring complete" at bounding box center [383, 379] width 630 height 11
click at [305, 401] on icon at bounding box center [305, 400] width 6 height 7
click at [334, 375] on div "Delete" at bounding box center [330, 382] width 37 height 18
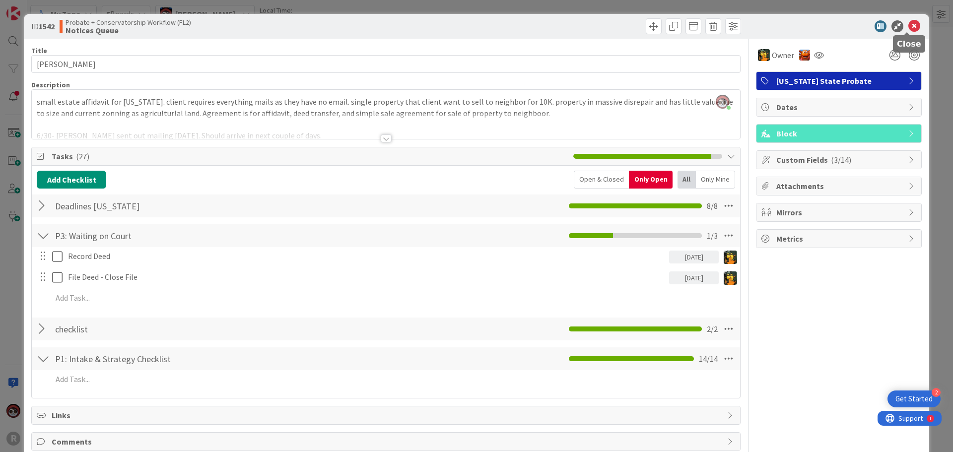
click at [909, 28] on icon at bounding box center [915, 26] width 12 height 12
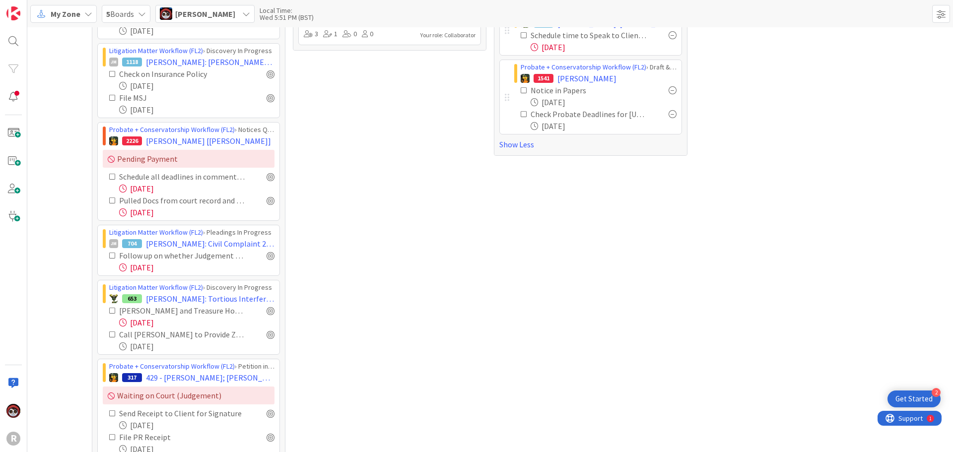
scroll to position [298, 0]
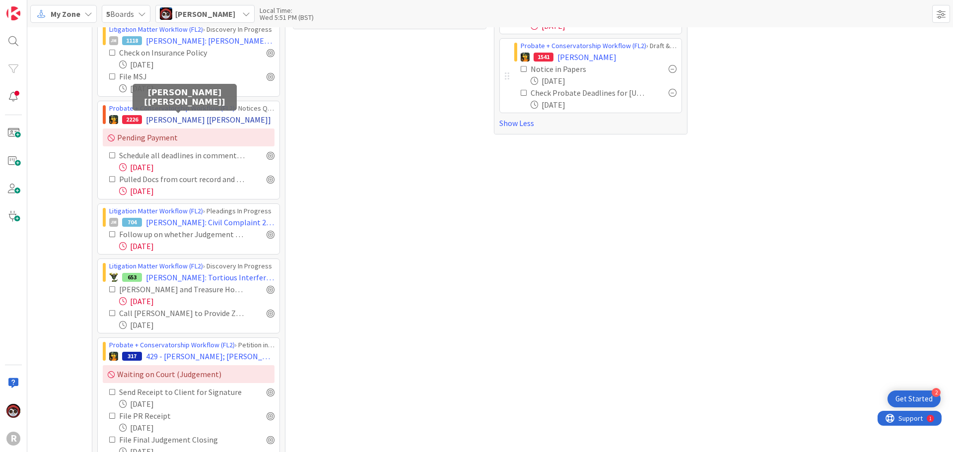
click at [176, 116] on span "[PERSON_NAME] [[PERSON_NAME]]" at bounding box center [208, 120] width 125 height 12
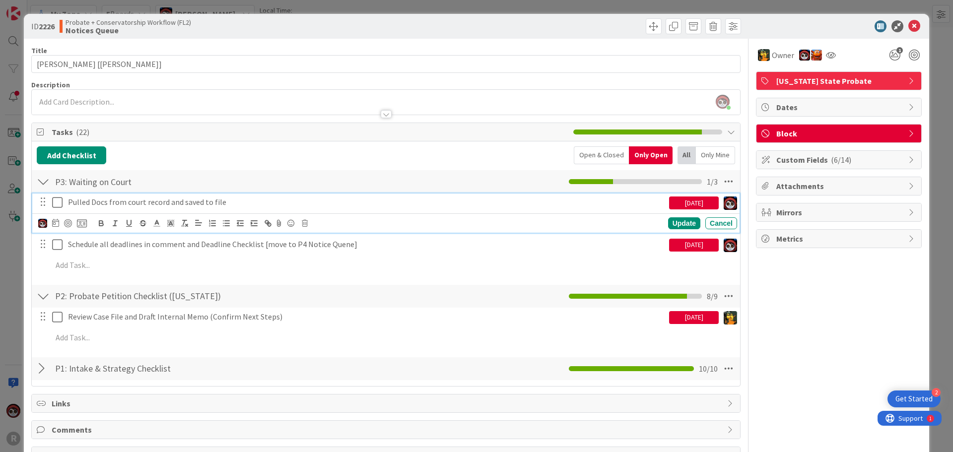
click at [186, 204] on p "Pulled Docs from court record and saved to file" at bounding box center [366, 202] width 597 height 11
click at [53, 223] on icon at bounding box center [55, 223] width 7 height 8
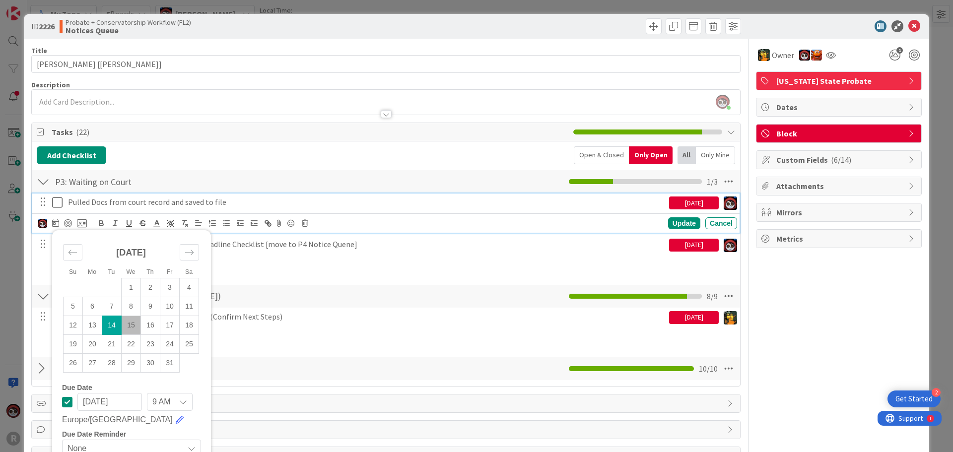
click at [705, 201] on div "[DATE]" at bounding box center [694, 203] width 50 height 13
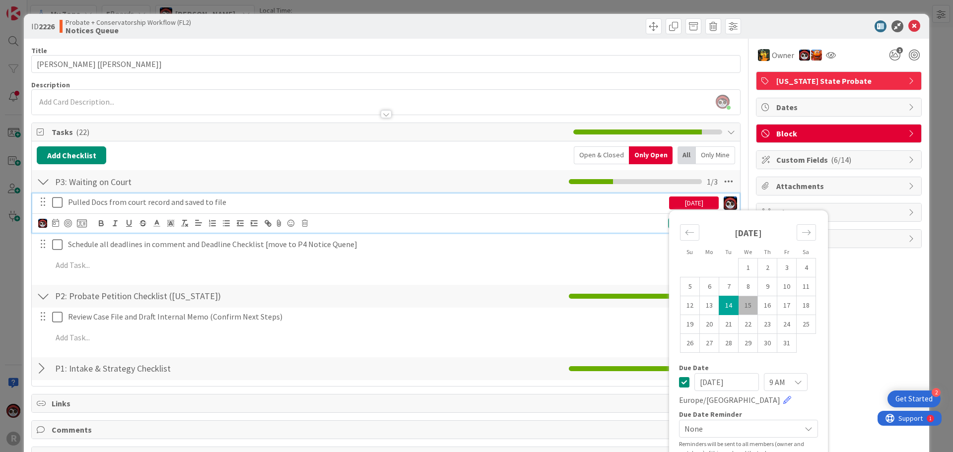
scroll to position [50, 0]
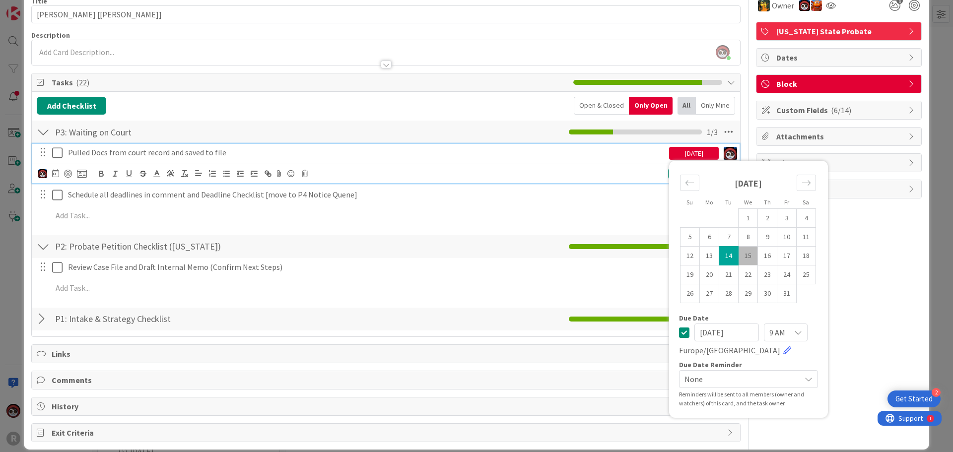
click at [681, 329] on icon at bounding box center [684, 333] width 10 height 12
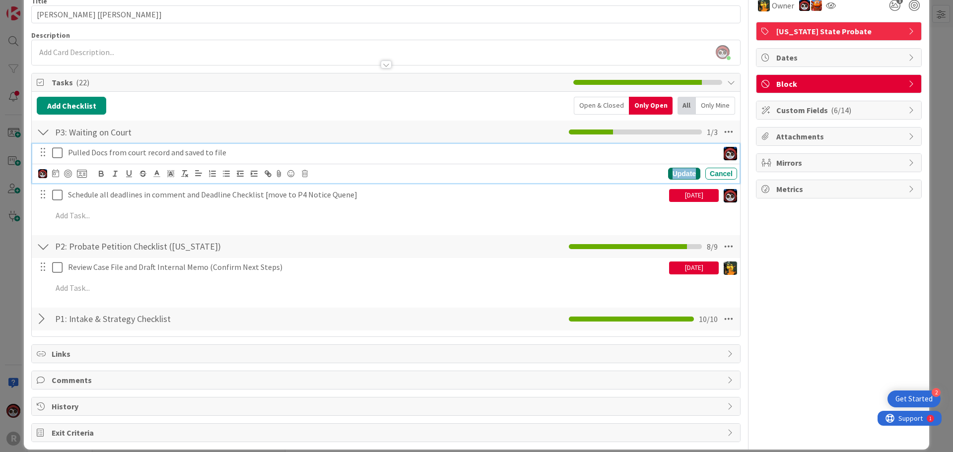
click at [673, 173] on div "Update" at bounding box center [684, 174] width 32 height 12
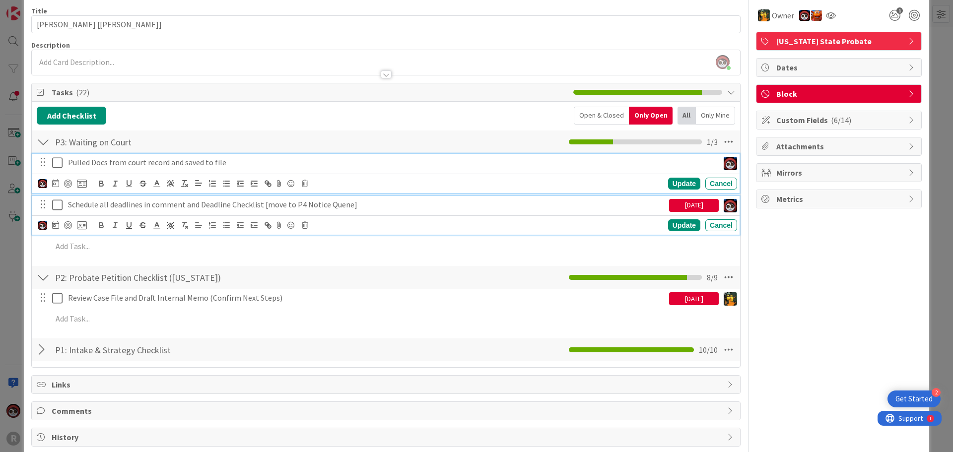
click at [142, 196] on div "Schedule all deadlines in comment and Deadline Checklist [move to P4 Notice Que…" at bounding box center [385, 215] width 707 height 39
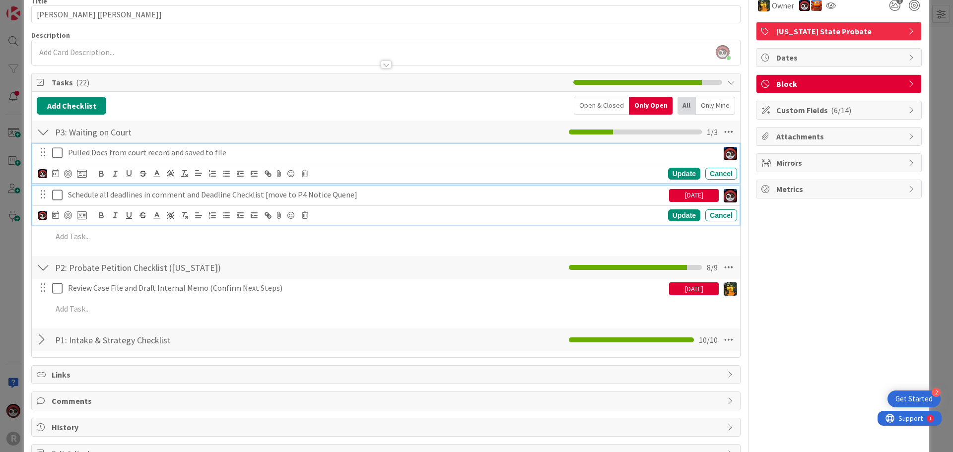
click at [698, 189] on div "[DATE]" at bounding box center [694, 195] width 50 height 13
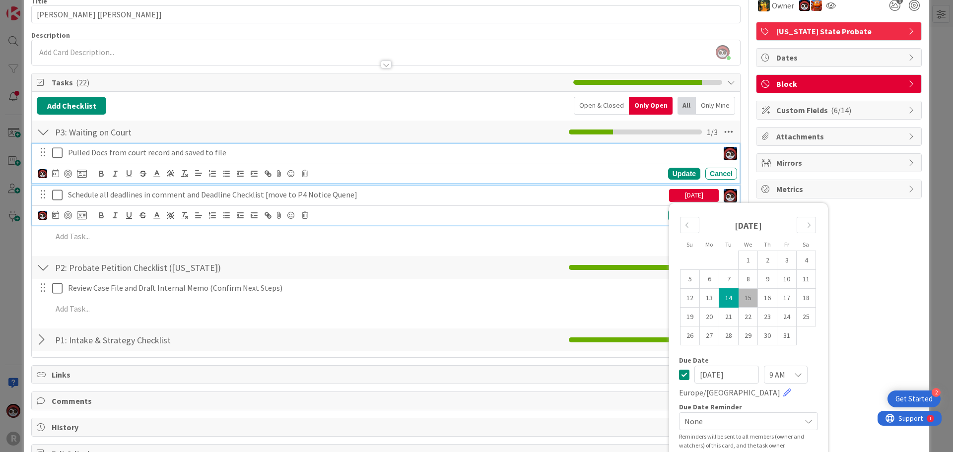
click at [679, 369] on icon at bounding box center [684, 375] width 10 height 12
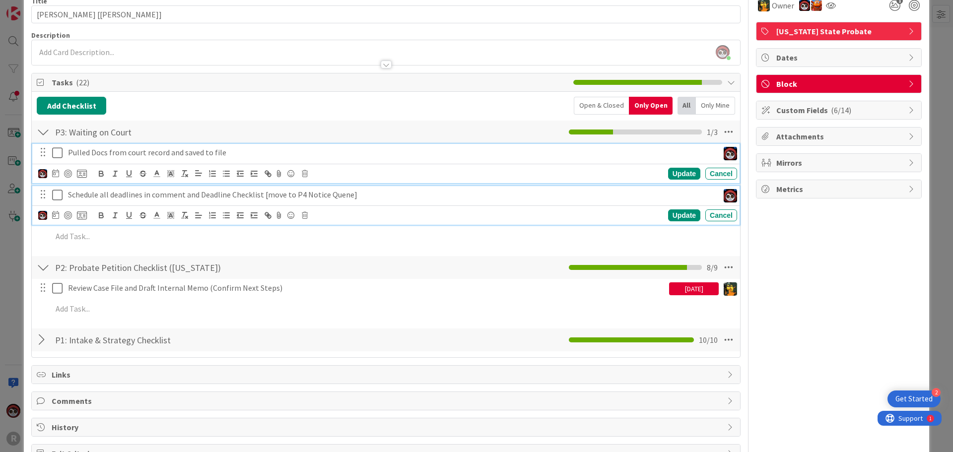
click at [504, 255] on div "P2: Probate Petition Checklist ([US_STATE]) Checklist Name 39 / 64 P2: Probate …" at bounding box center [386, 289] width 708 height 68
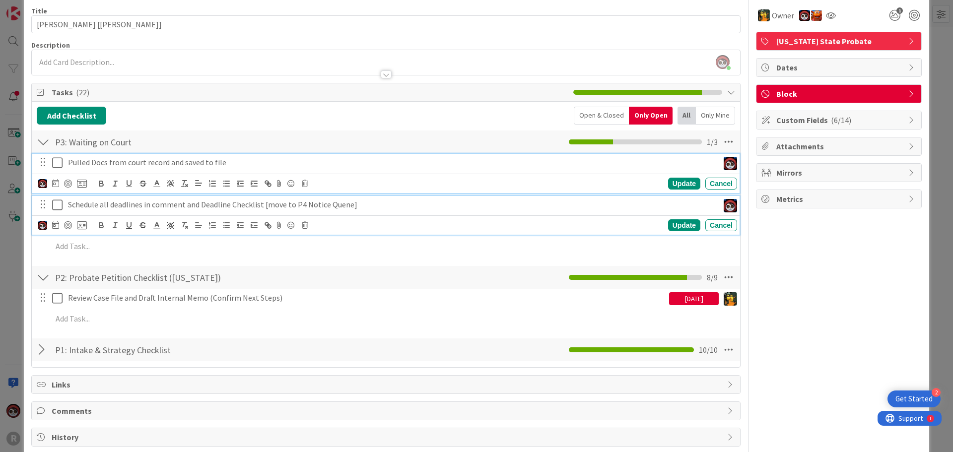
click at [266, 289] on div "Review Case File and Draft Internal Memo (Confirm Next Steps) [DATE] Update Can…" at bounding box center [385, 298] width 707 height 18
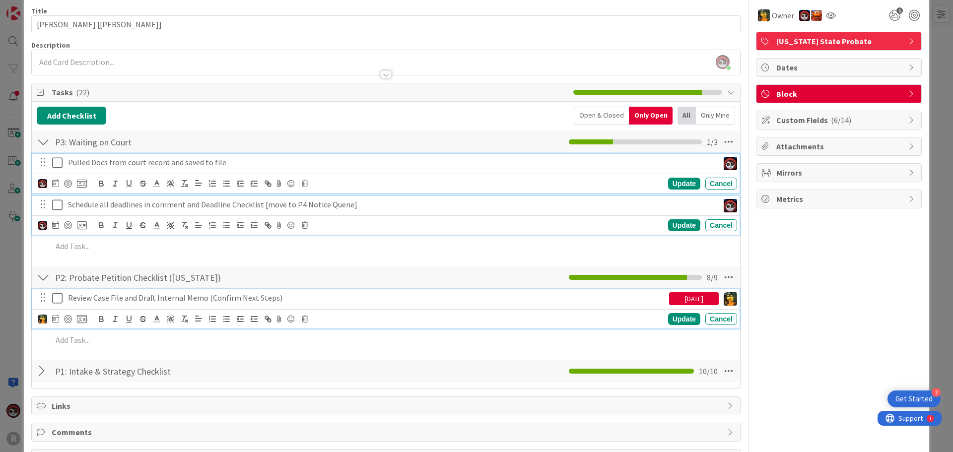
click at [267, 289] on div "Review Case File and Draft Internal Memo (Confirm Next Steps) [DATE] Update Can…" at bounding box center [385, 308] width 707 height 39
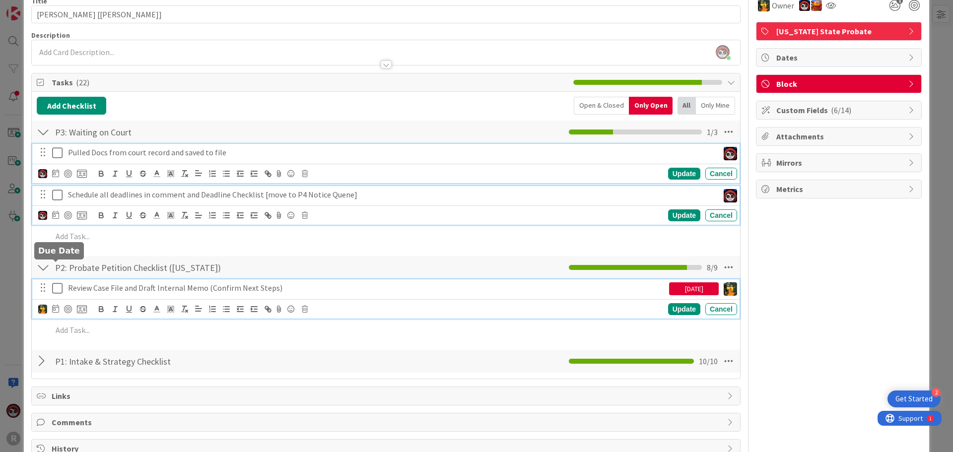
click at [56, 305] on icon at bounding box center [55, 309] width 7 height 8
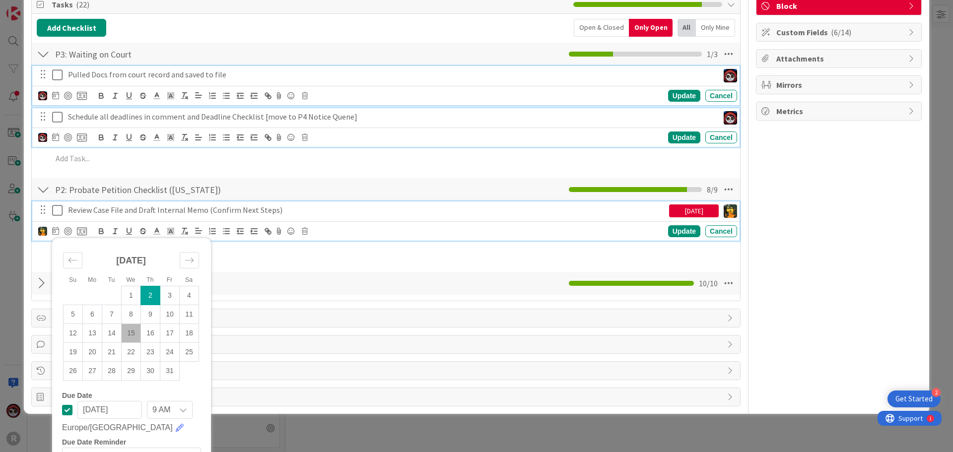
scroll to position [129, 0]
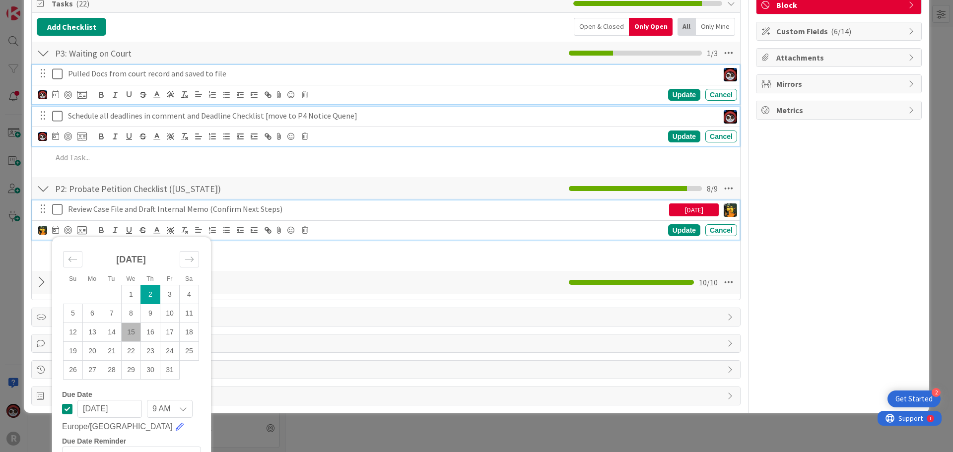
click at [64, 403] on icon at bounding box center [67, 409] width 10 height 12
click at [685, 224] on div "Update" at bounding box center [684, 230] width 32 height 12
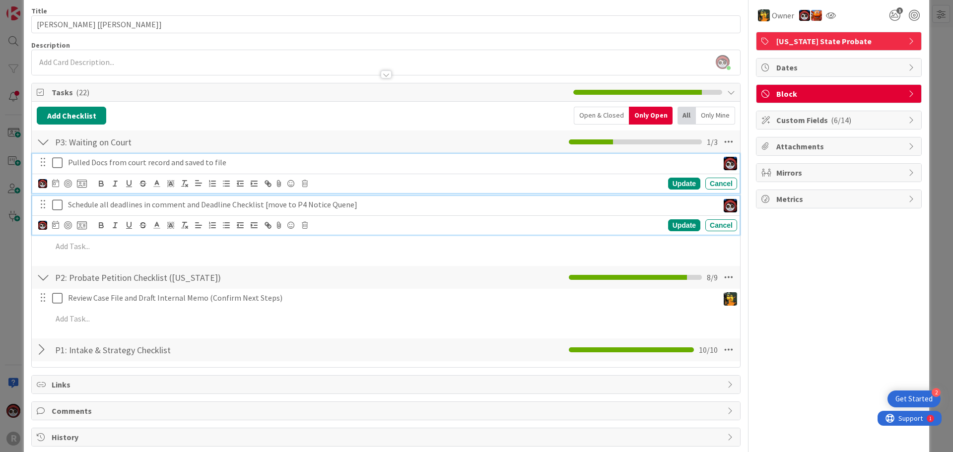
scroll to position [0, 0]
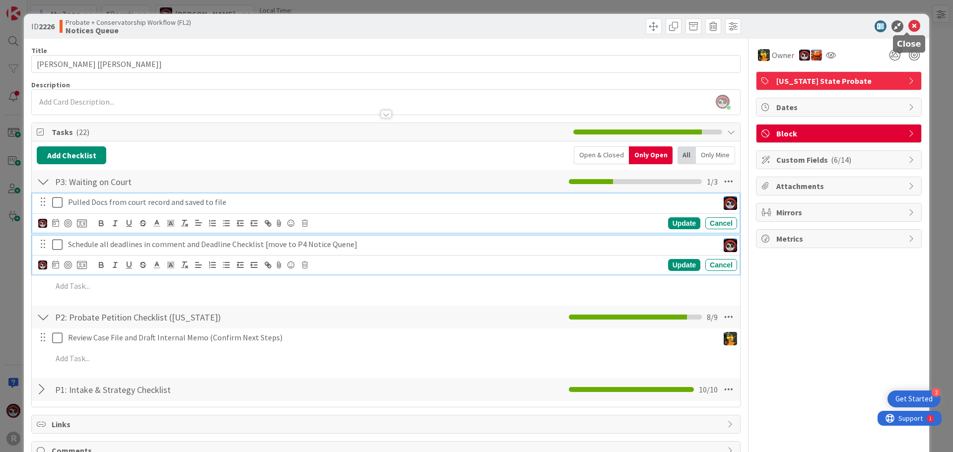
click at [909, 28] on icon at bounding box center [915, 26] width 12 height 12
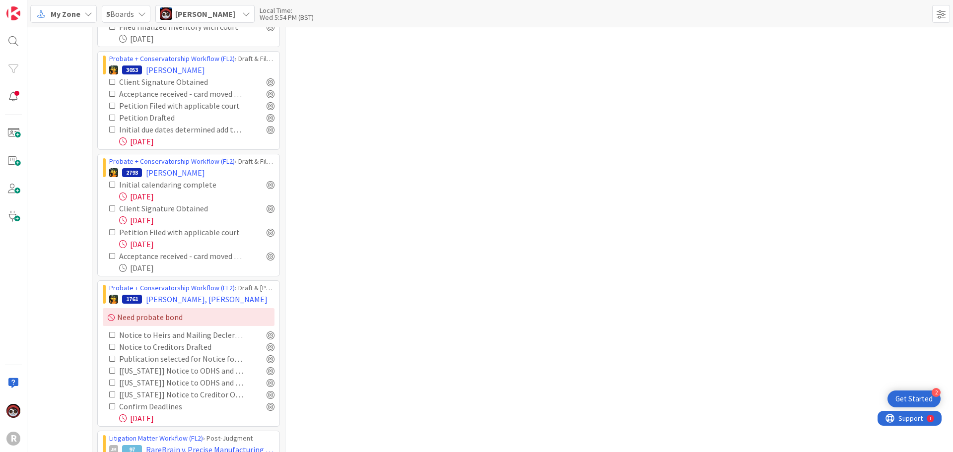
scroll to position [1142, 0]
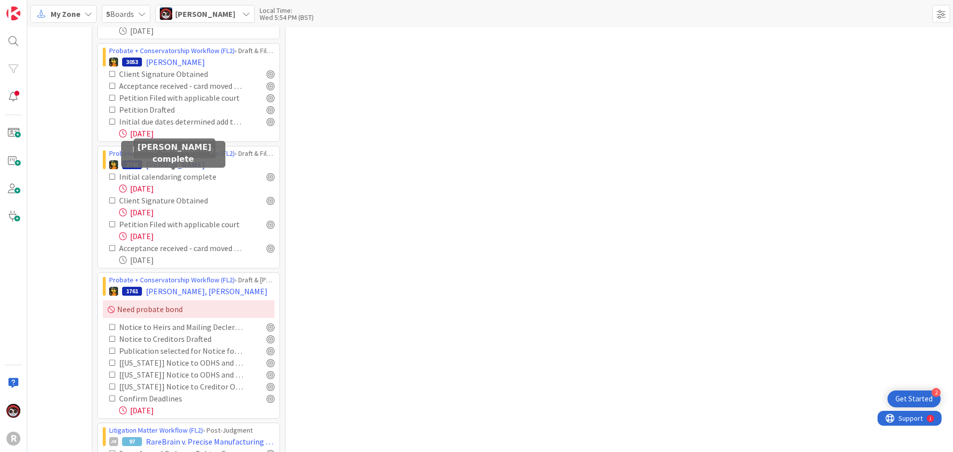
click at [165, 162] on span "[PERSON_NAME]" at bounding box center [175, 165] width 59 height 12
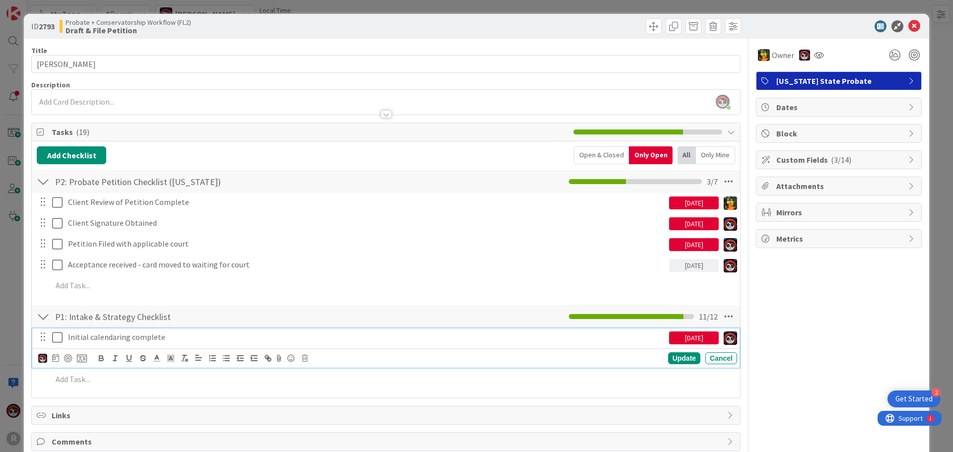
click at [112, 337] on p "Initial calendaring complete" at bounding box center [366, 337] width 597 height 11
click at [52, 358] on icon at bounding box center [55, 358] width 7 height 8
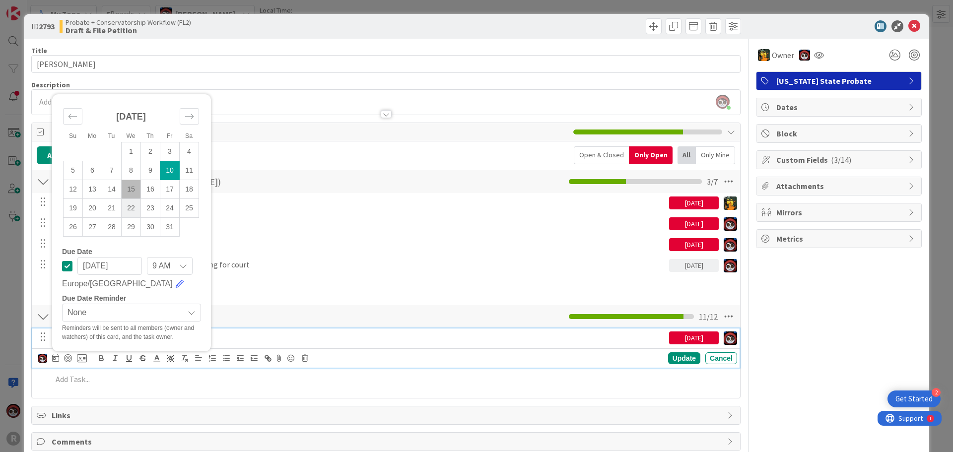
click at [135, 212] on td "22" at bounding box center [131, 208] width 19 height 19
type input "[DATE]"
click at [670, 359] on div "Update" at bounding box center [684, 358] width 32 height 12
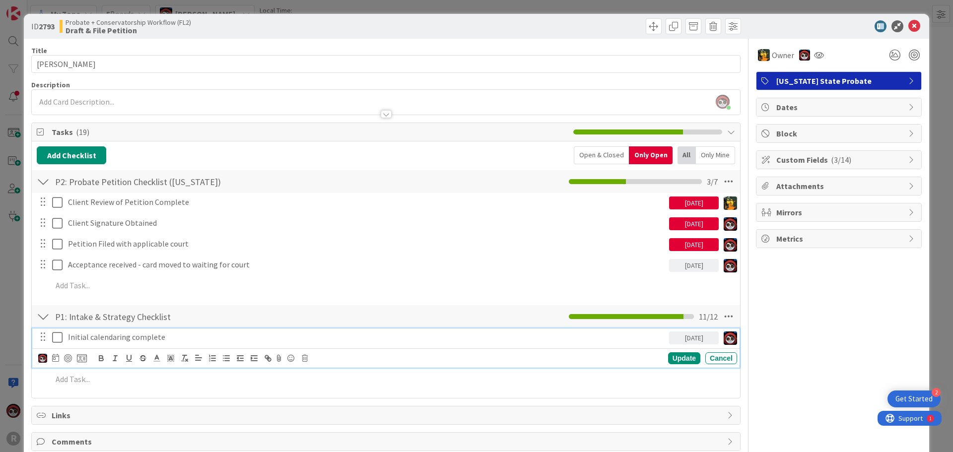
click at [111, 340] on p "Initial calendaring complete" at bounding box center [366, 337] width 597 height 11
click at [43, 358] on img at bounding box center [42, 358] width 9 height 9
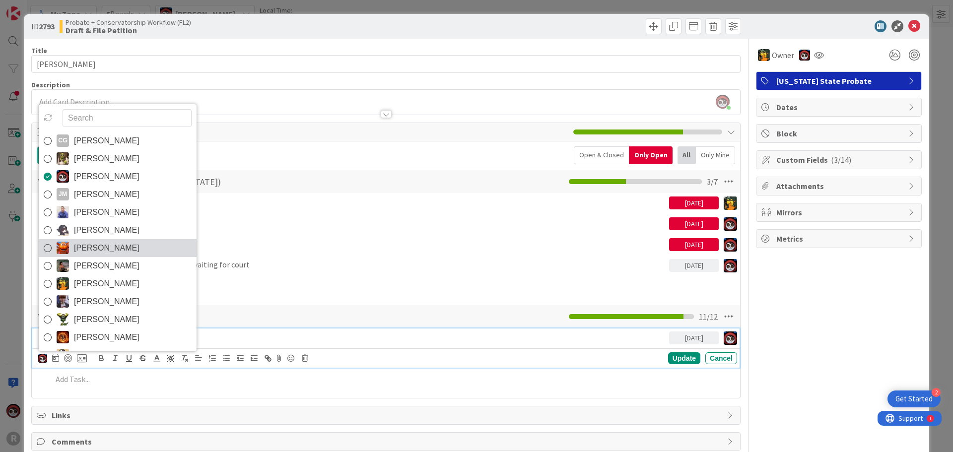
click at [86, 252] on span "[PERSON_NAME]" at bounding box center [107, 248] width 66 height 15
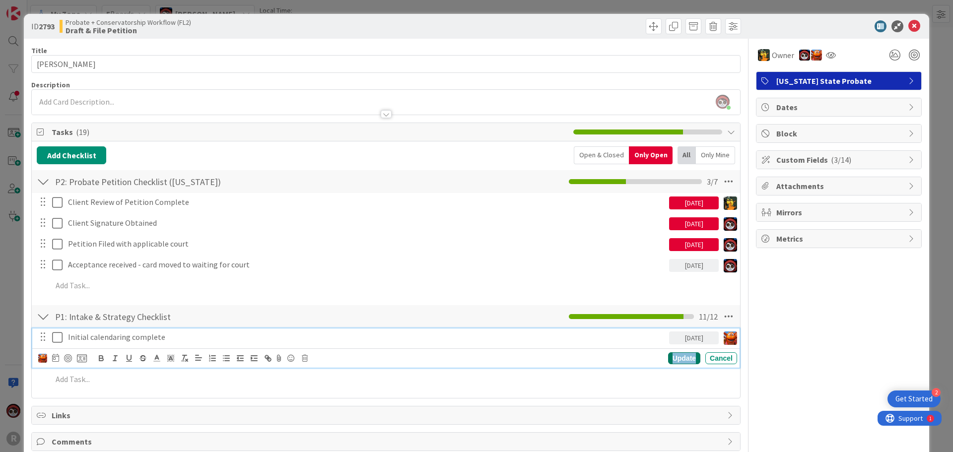
click at [678, 355] on div "Update" at bounding box center [684, 358] width 32 height 12
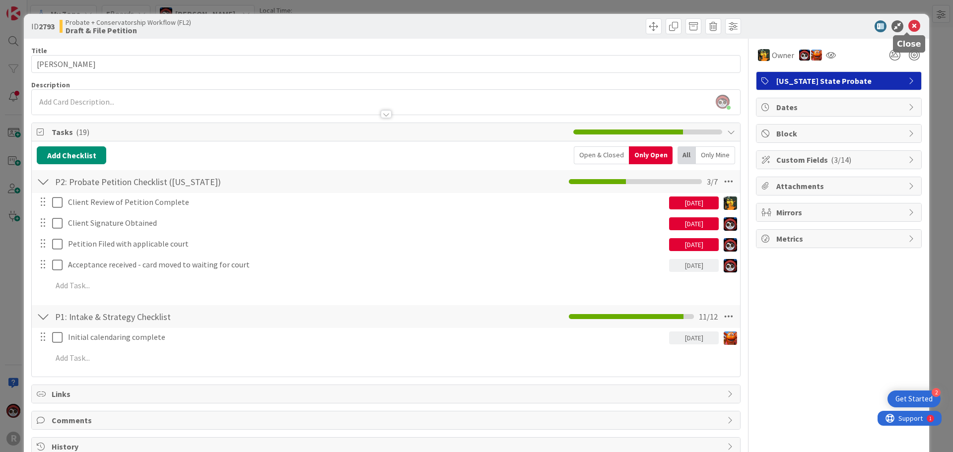
click at [909, 30] on icon at bounding box center [915, 26] width 12 height 12
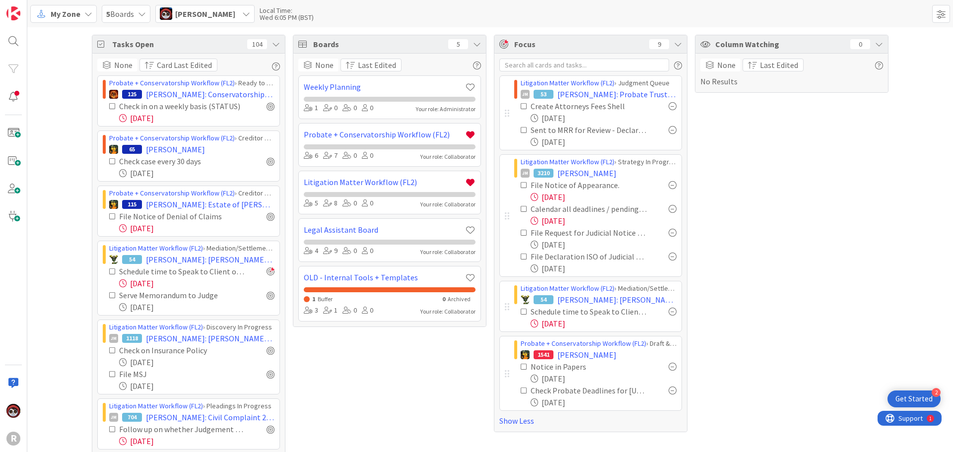
click at [87, 15] on icon at bounding box center [88, 14] width 8 height 8
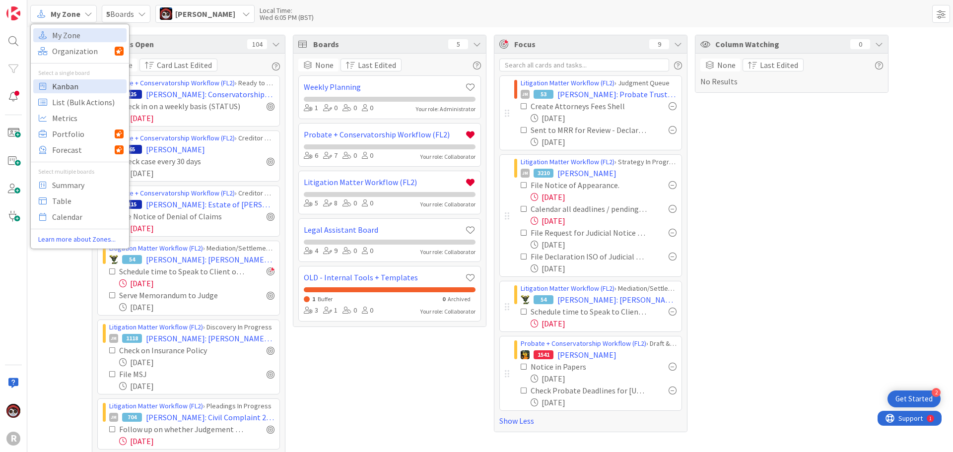
click at [58, 85] on span "Kanban" at bounding box center [87, 86] width 71 height 15
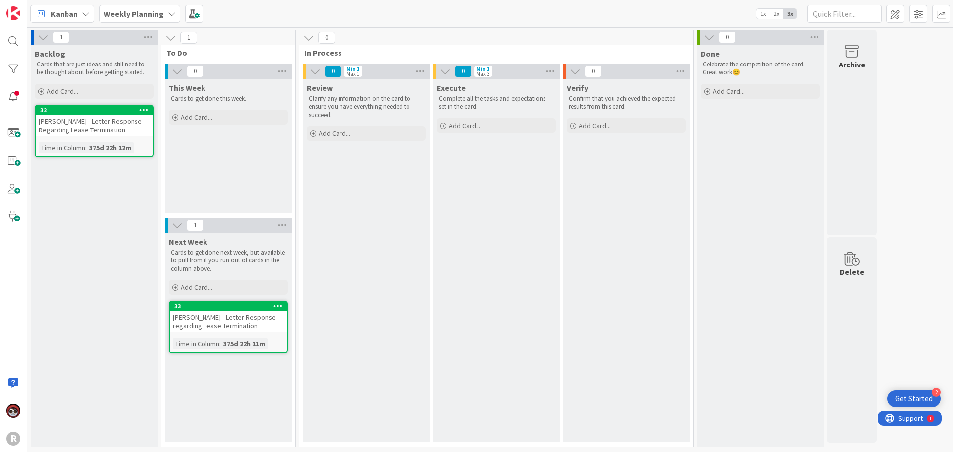
click at [73, 22] on div "Kanban" at bounding box center [62, 14] width 64 height 18
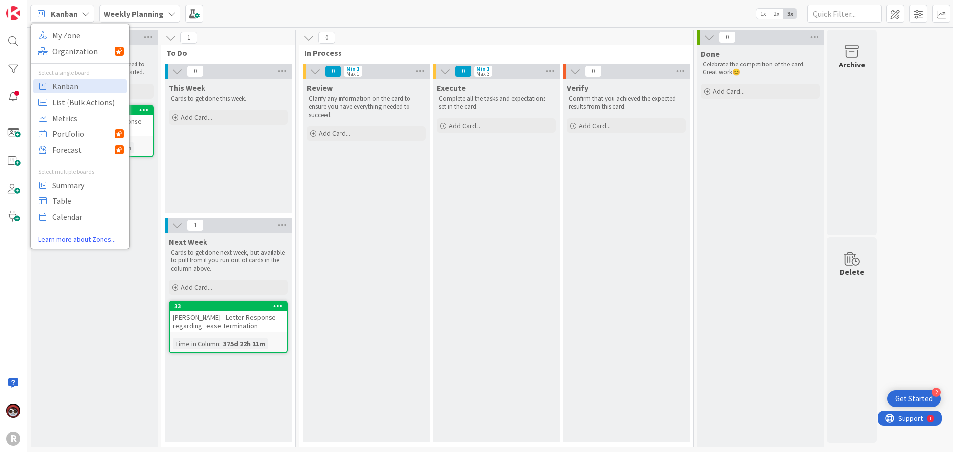
click at [337, 25] on div "Kanban My Zone Organization Select a single board Kanban List (Bulk Actions) Me…" at bounding box center [490, 13] width 926 height 27
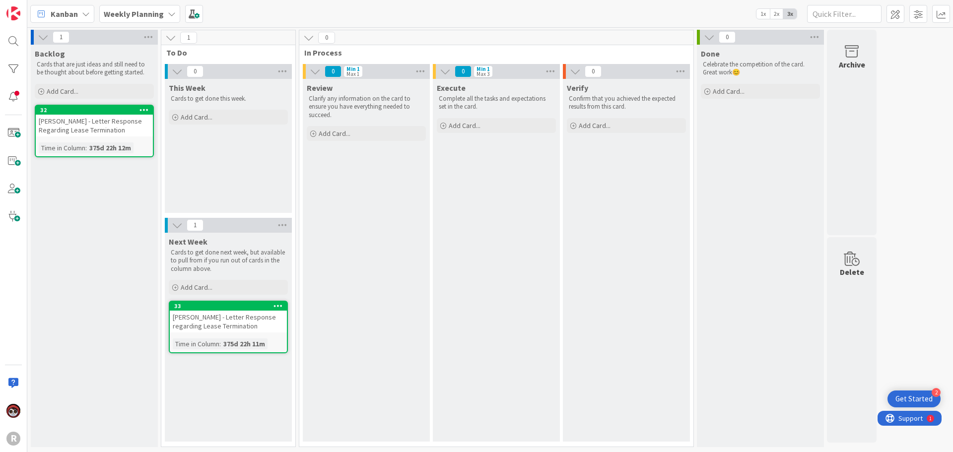
click at [163, 19] on div "Weekly Planning" at bounding box center [139, 14] width 81 height 18
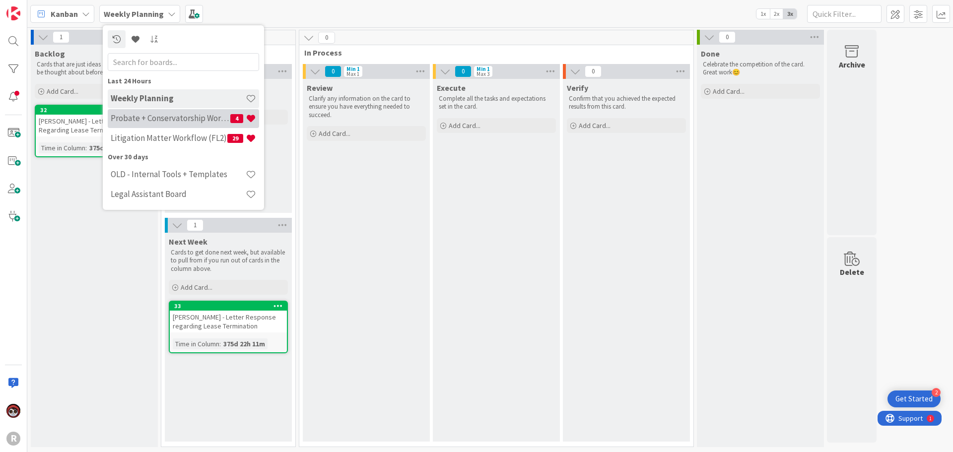
click at [155, 117] on h4 "Probate + Conservatorship Workflow (FL2)" at bounding box center [171, 118] width 120 height 10
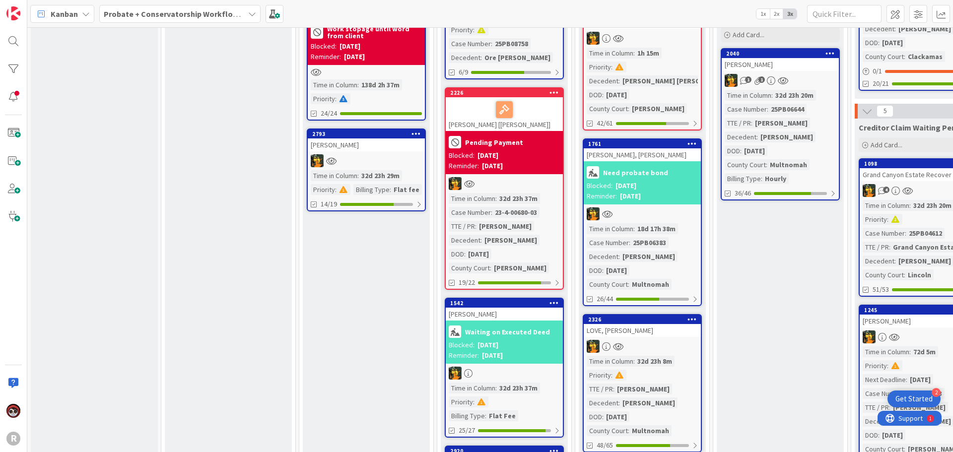
scroll to position [248, 0]
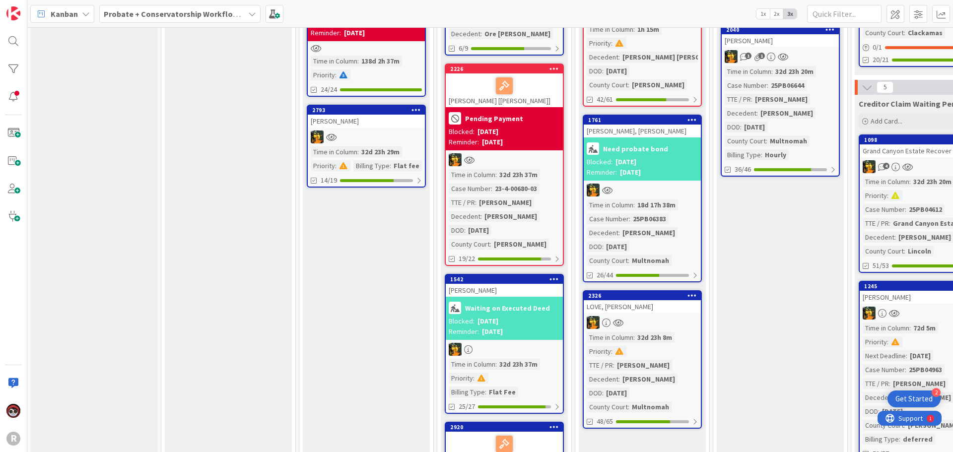
click at [523, 316] on div "Blocked: [DATE]" at bounding box center [504, 321] width 111 height 10
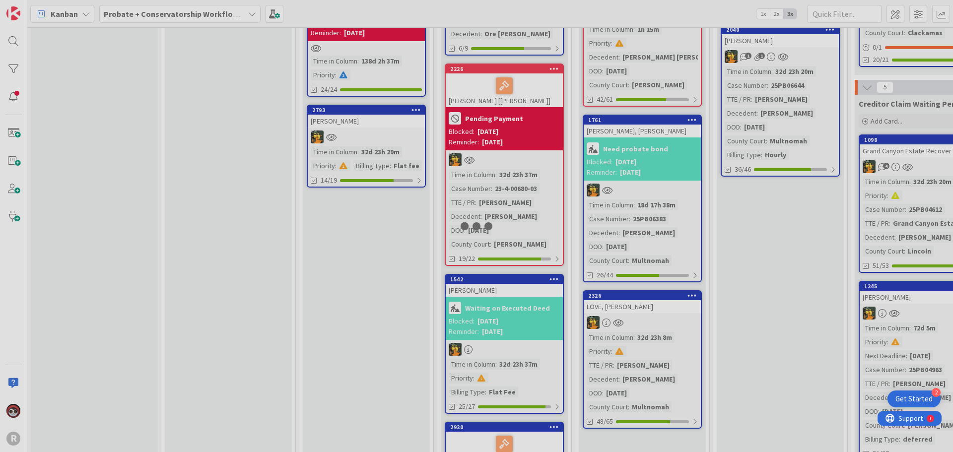
click at [523, 307] on div at bounding box center [476, 226] width 953 height 452
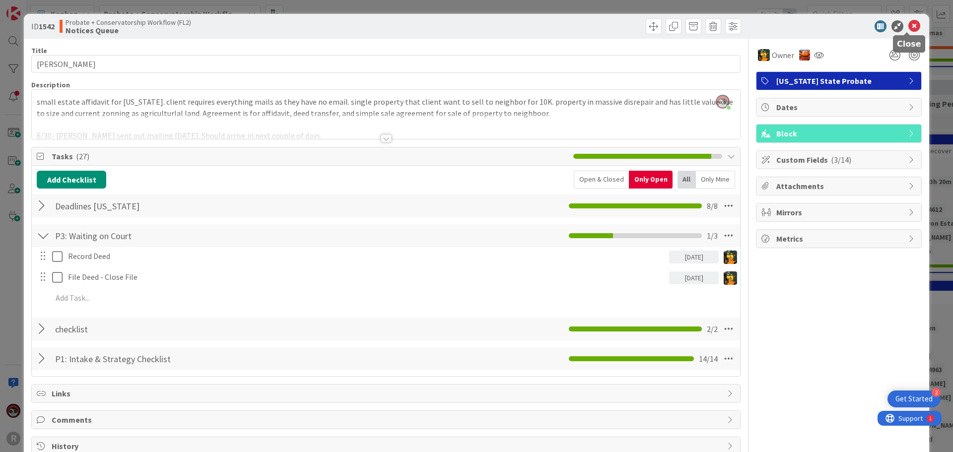
click at [909, 27] on icon at bounding box center [915, 26] width 12 height 12
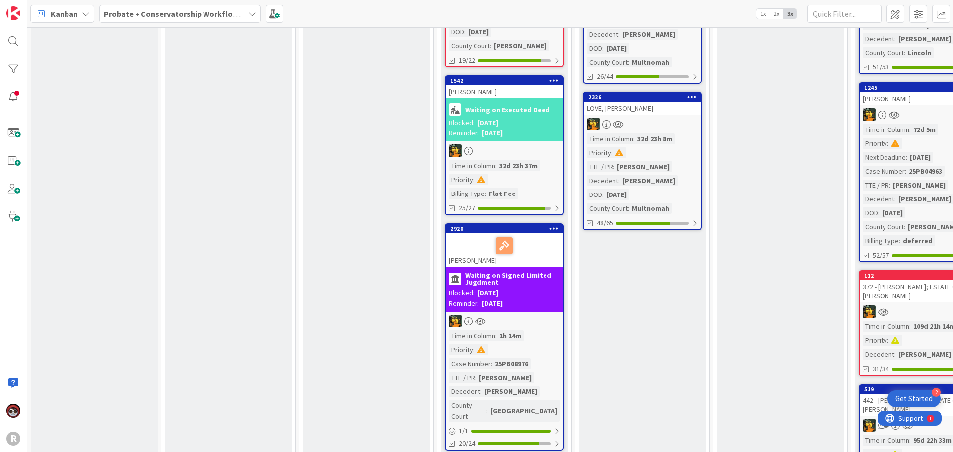
click at [547, 235] on div at bounding box center [504, 245] width 111 height 21
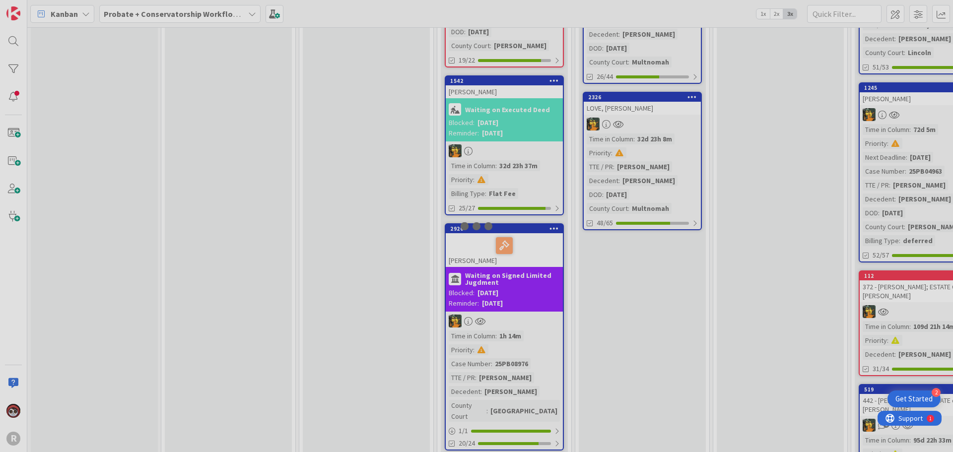
click at [547, 224] on div at bounding box center [476, 226] width 953 height 452
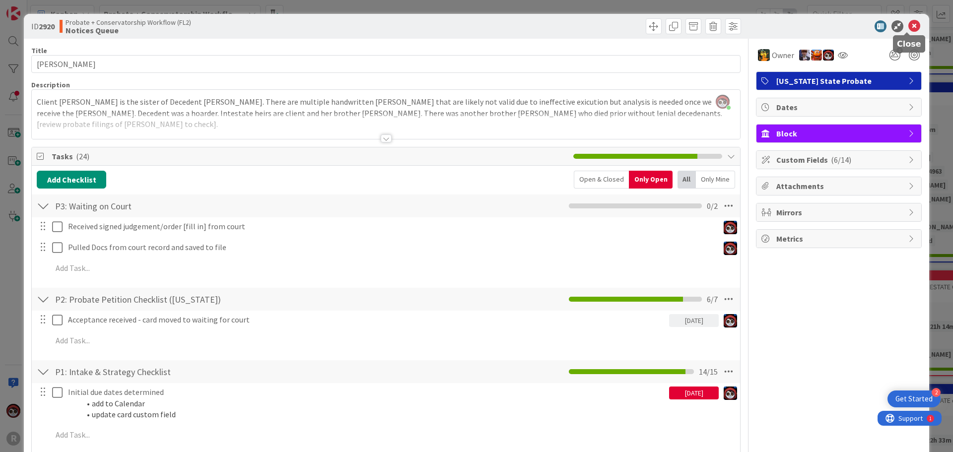
click at [909, 23] on icon at bounding box center [915, 26] width 12 height 12
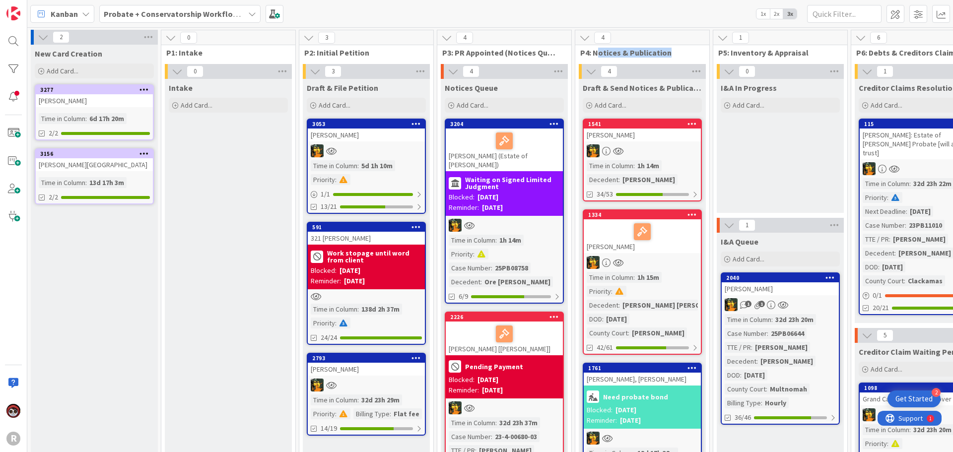
drag, startPoint x: 677, startPoint y: 55, endPoint x: 595, endPoint y: 54, distance: 81.4
click at [595, 54] on span "P4: Notices & Publication" at bounding box center [638, 53] width 117 height 10
click at [649, 153] on div at bounding box center [642, 150] width 117 height 13
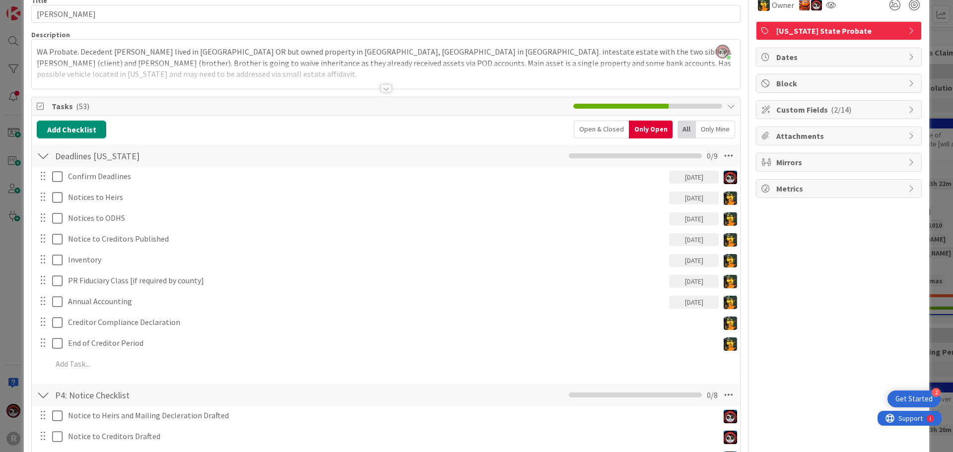
scroll to position [50, 0]
click at [381, 88] on div at bounding box center [386, 89] width 11 height 8
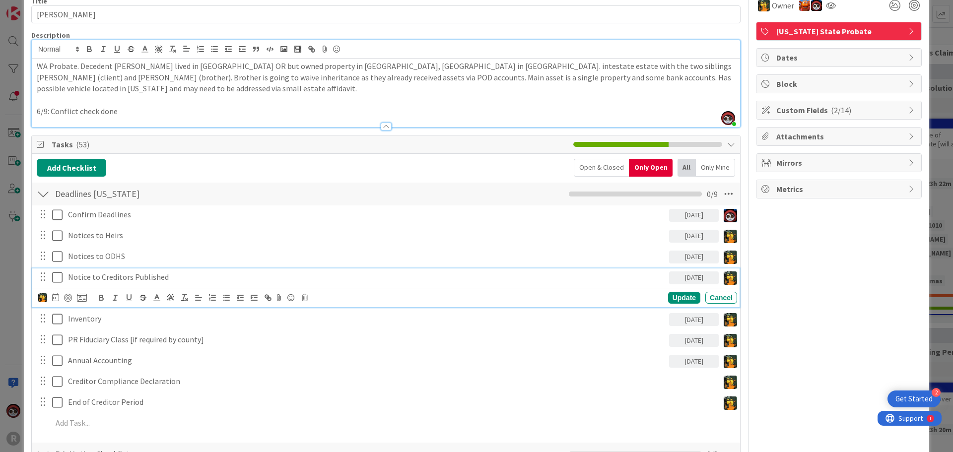
click at [101, 270] on div "Notice to Creditors Published" at bounding box center [366, 277] width 605 height 17
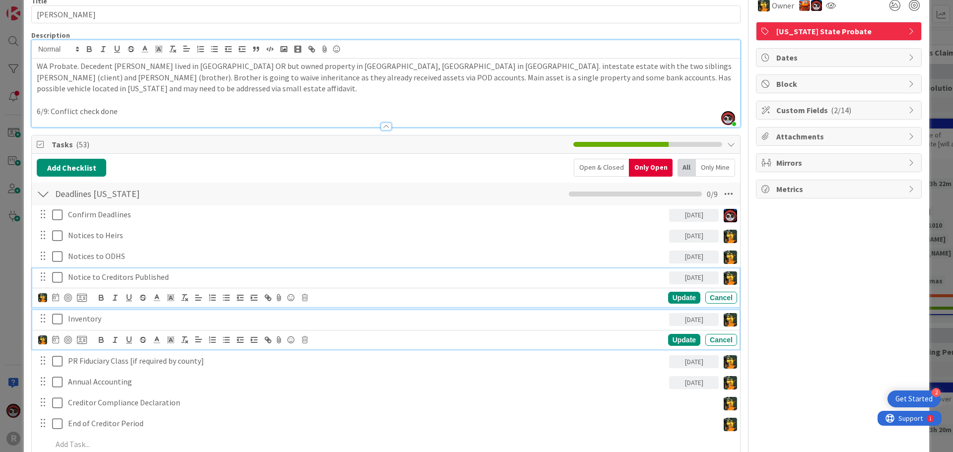
click at [88, 317] on p "Inventory" at bounding box center [366, 318] width 597 height 11
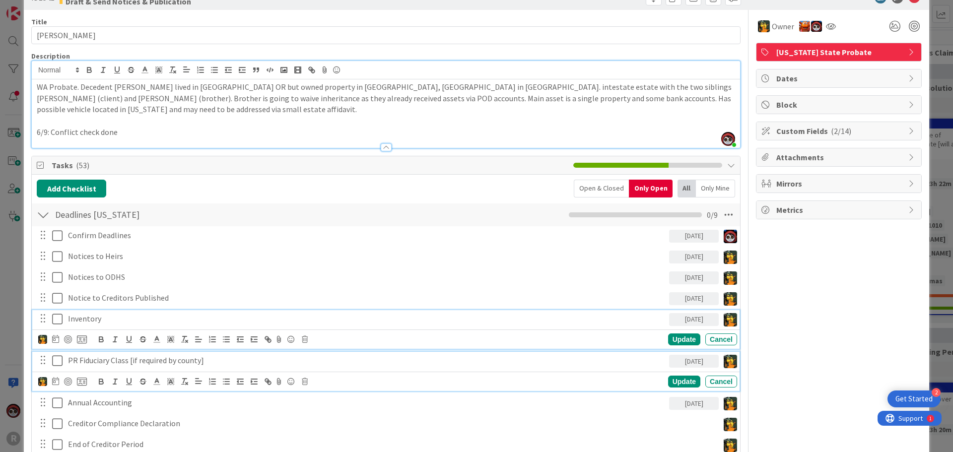
click at [98, 363] on p "PR Fiduciary Class [if required by county]" at bounding box center [366, 360] width 597 height 11
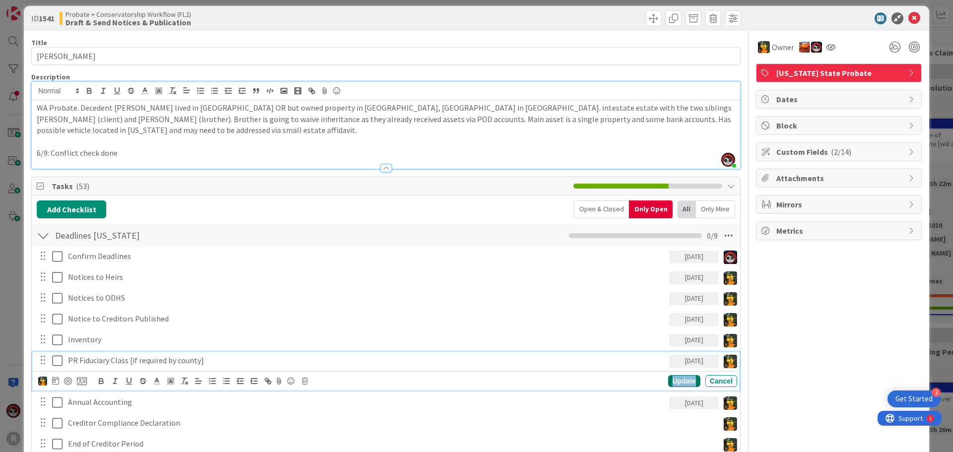
click at [670, 381] on div "Update" at bounding box center [684, 381] width 32 height 12
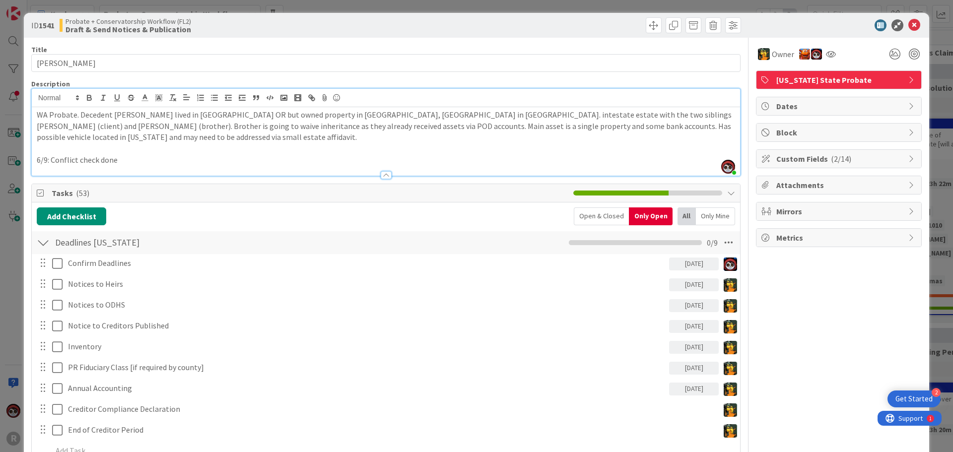
scroll to position [0, 0]
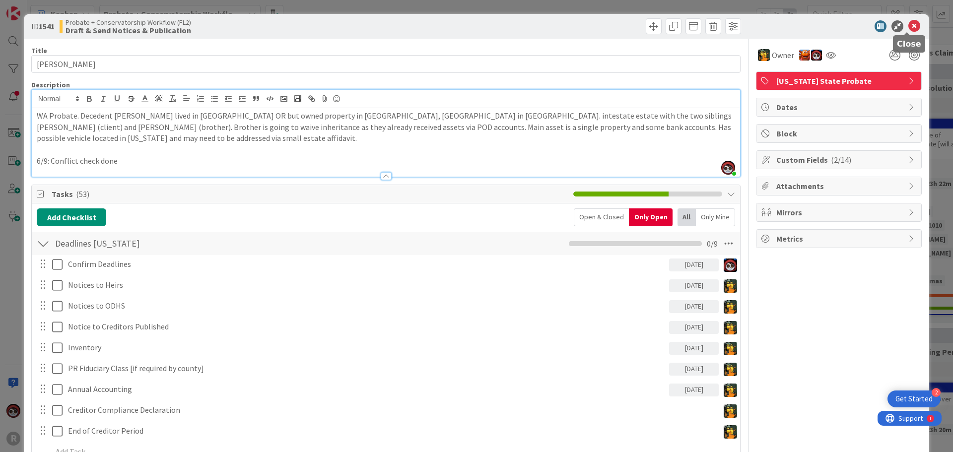
click at [910, 26] on icon at bounding box center [915, 26] width 12 height 12
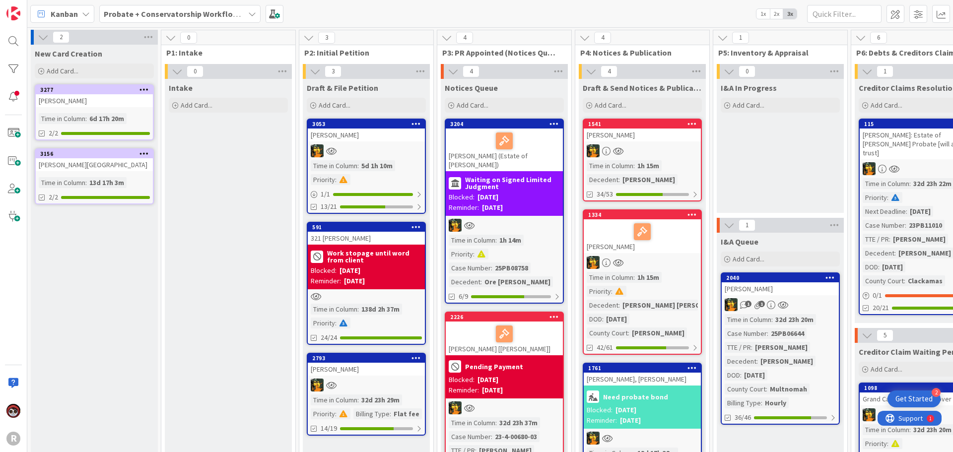
click at [58, 11] on span "Kanban" at bounding box center [64, 14] width 27 height 12
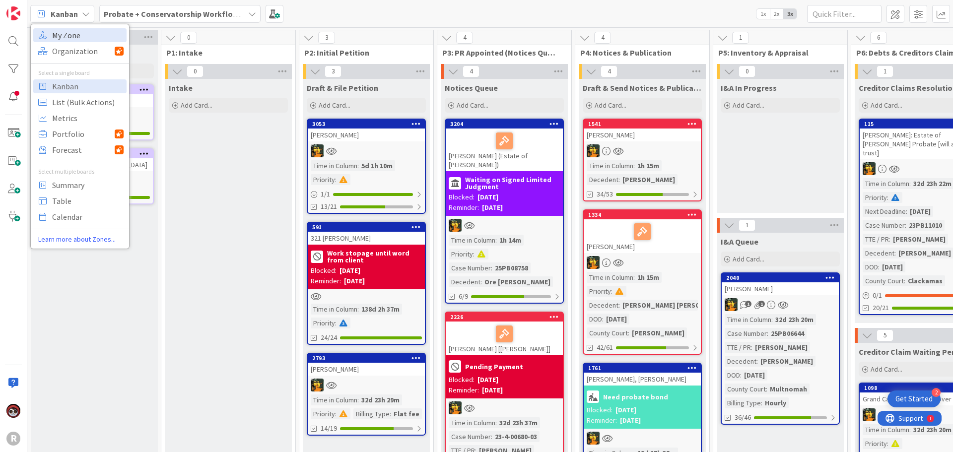
click at [53, 36] on span "My Zone" at bounding box center [87, 35] width 71 height 15
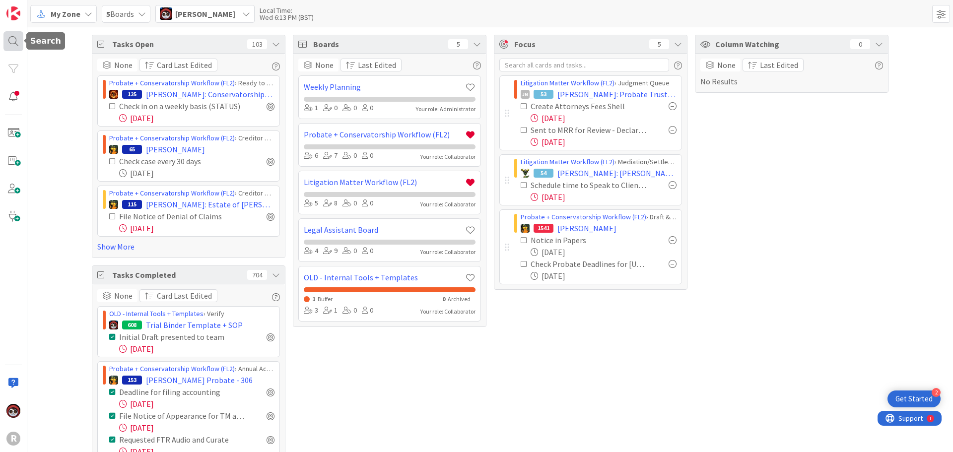
click at [19, 42] on div at bounding box center [13, 41] width 20 height 20
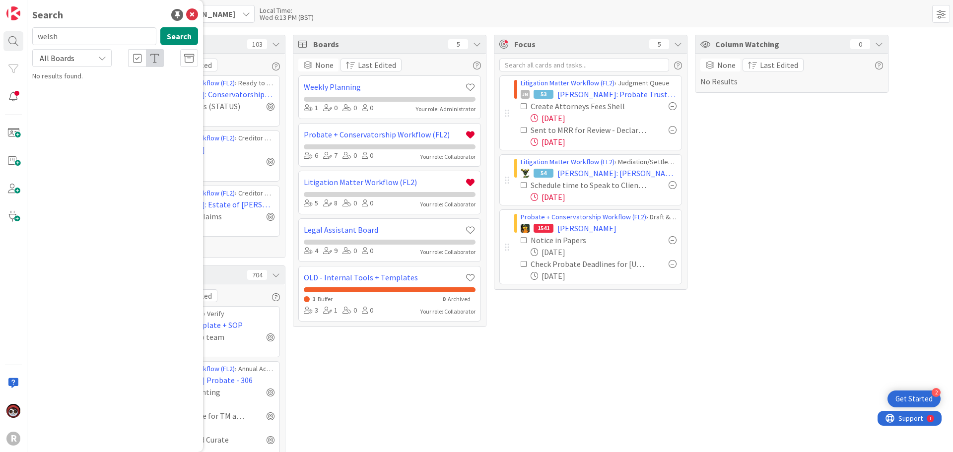
click at [71, 43] on input "welsh" at bounding box center [94, 36] width 124 height 18
drag, startPoint x: 73, startPoint y: 38, endPoint x: 21, endPoint y: 31, distance: 52.1
click at [21, 31] on div "R Search welsh Search All Boards No results found." at bounding box center [13, 226] width 27 height 452
type input "[PERSON_NAME]"
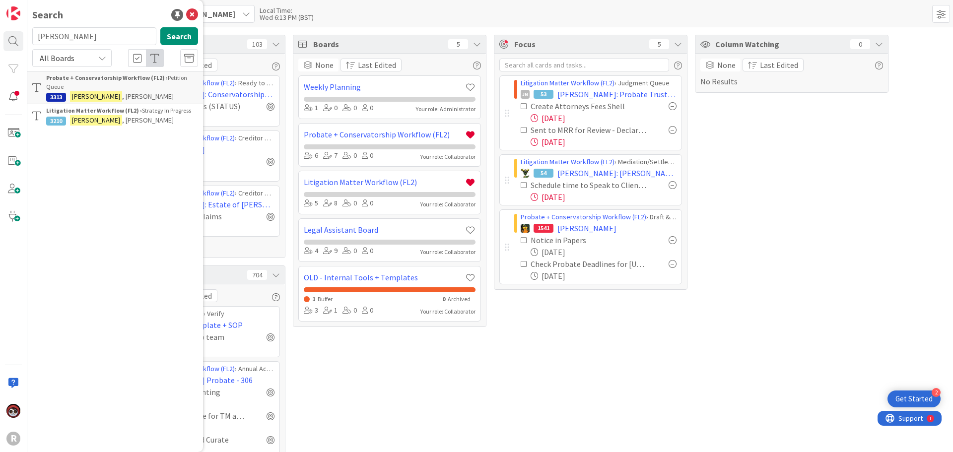
click at [96, 116] on mark "[PERSON_NAME]" at bounding box center [96, 120] width 52 height 10
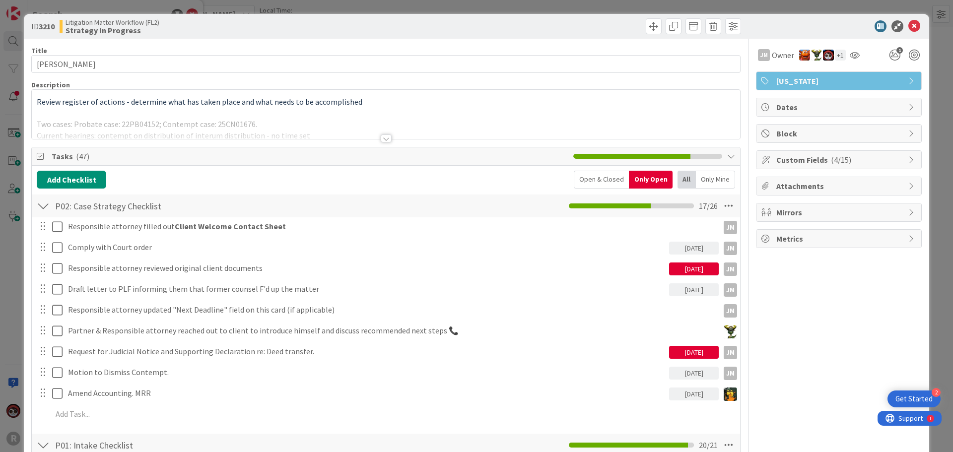
click at [381, 138] on div at bounding box center [386, 139] width 11 height 8
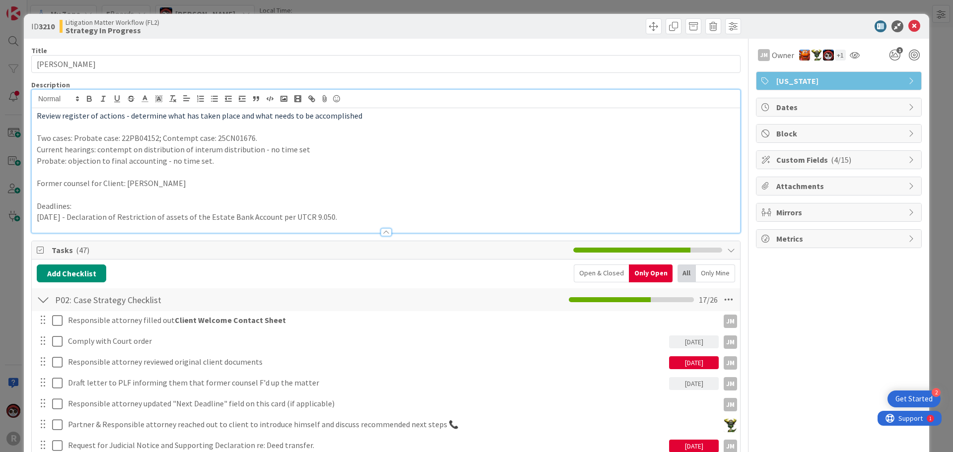
drag, startPoint x: 104, startPoint y: 222, endPoint x: 113, endPoint y: 222, distance: 8.9
click at [104, 222] on div at bounding box center [386, 227] width 708 height 10
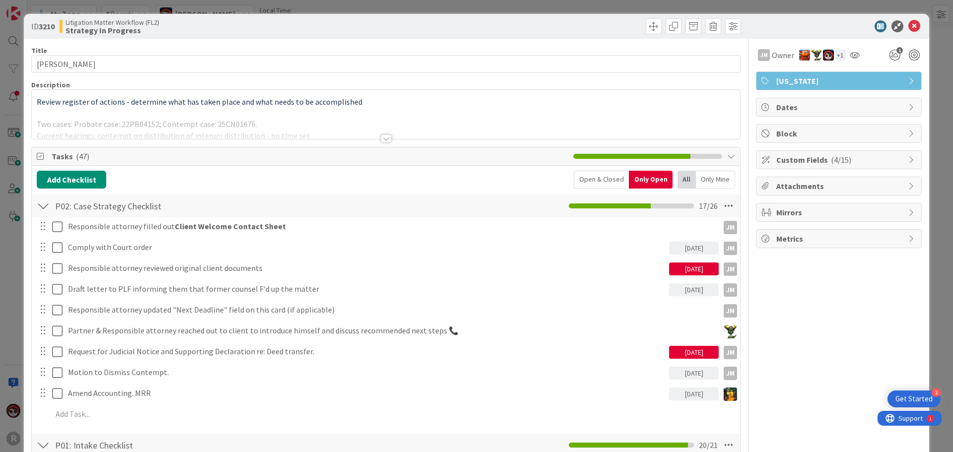
click at [133, 140] on div "Title 15 / 128 [PERSON_NAME] Description Review register of actions - determine…" at bounding box center [385, 325] width 709 height 572
click at [381, 140] on div at bounding box center [386, 139] width 11 height 8
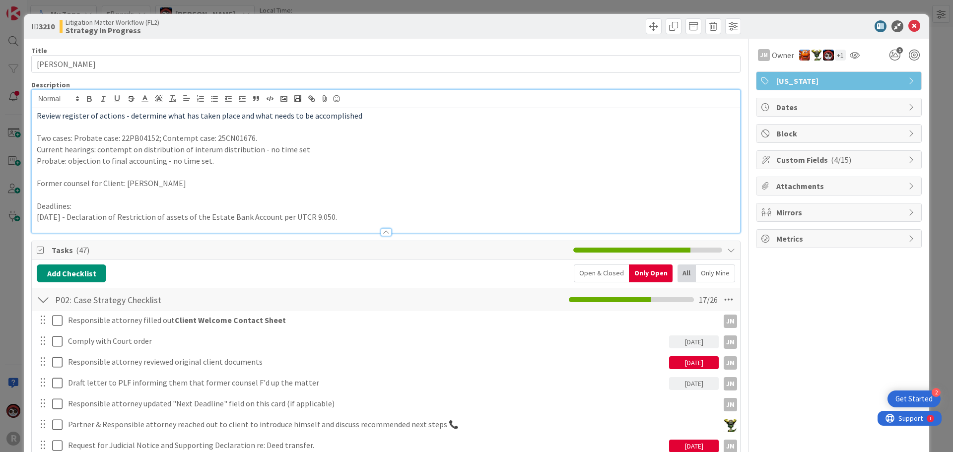
click at [343, 217] on p "[DATE] - Declaration of Restriction of assets of the Estate Bank Account per UT…" at bounding box center [386, 216] width 699 height 11
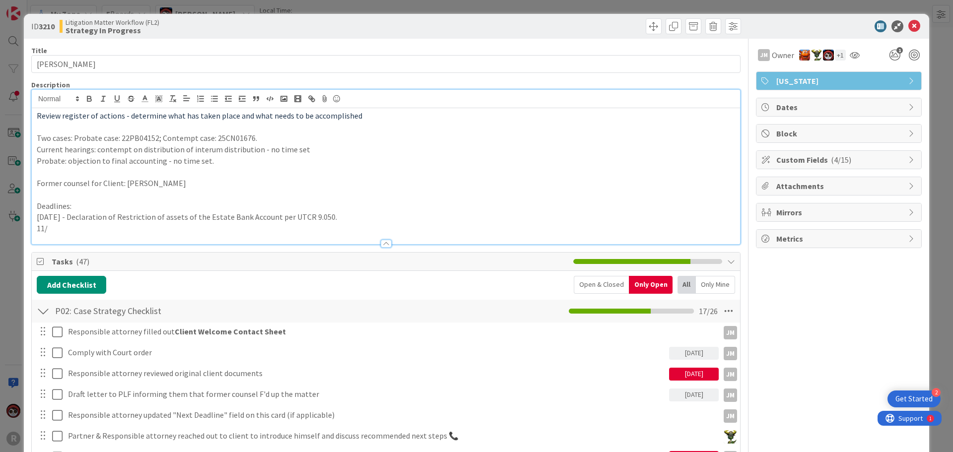
click at [74, 234] on div at bounding box center [386, 239] width 708 height 10
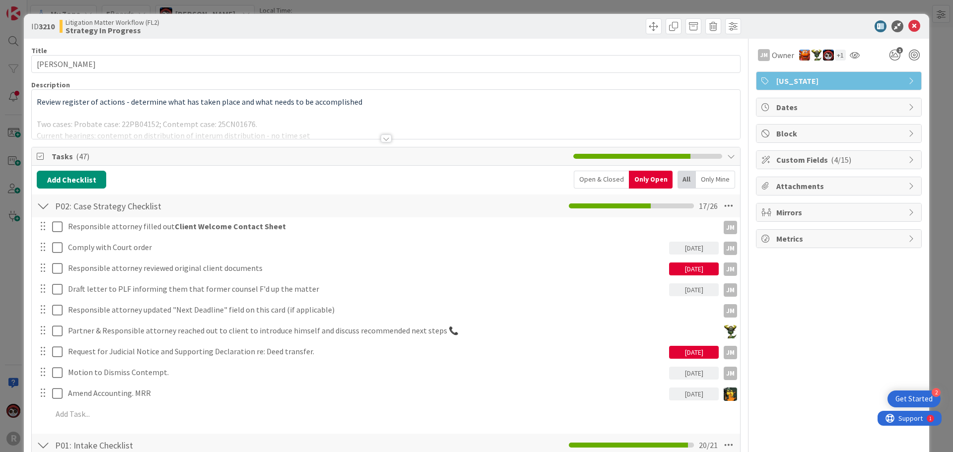
click at [388, 139] on div at bounding box center [385, 134] width 709 height 11
click at [385, 139] on div at bounding box center [386, 139] width 11 height 8
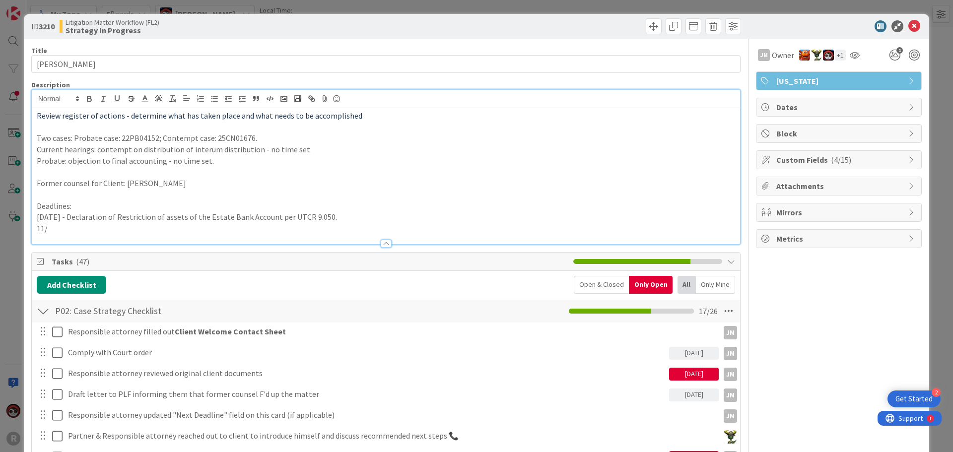
click at [75, 228] on p "11/" at bounding box center [386, 228] width 699 height 11
click at [101, 233] on p "[DATE] -" at bounding box center [386, 228] width 699 height 11
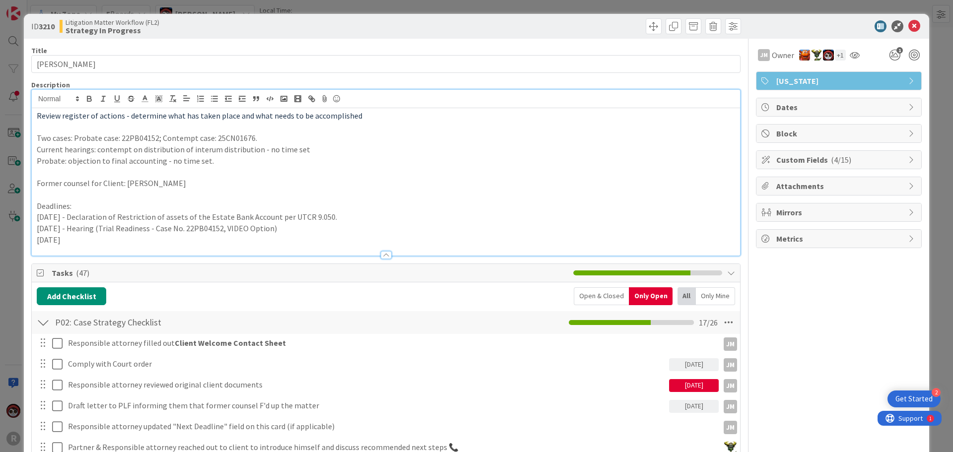
click at [178, 234] on p "[DATE]" at bounding box center [386, 239] width 699 height 11
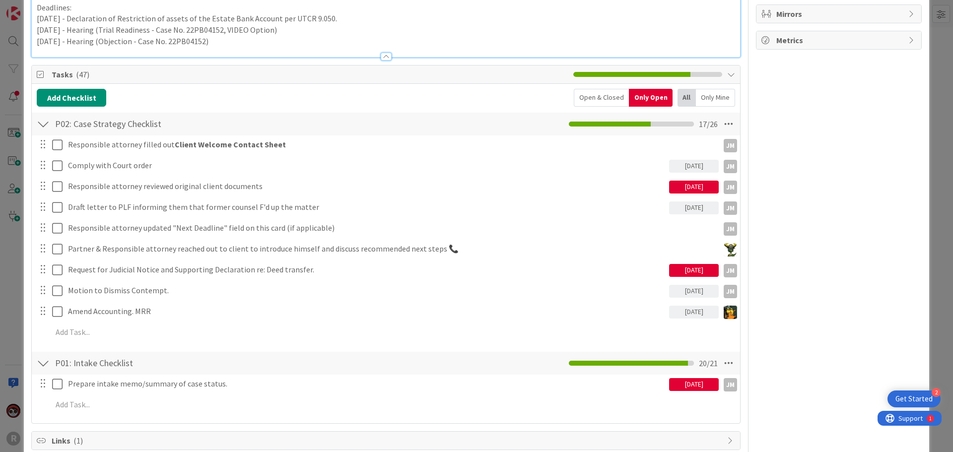
scroll to position [149, 0]
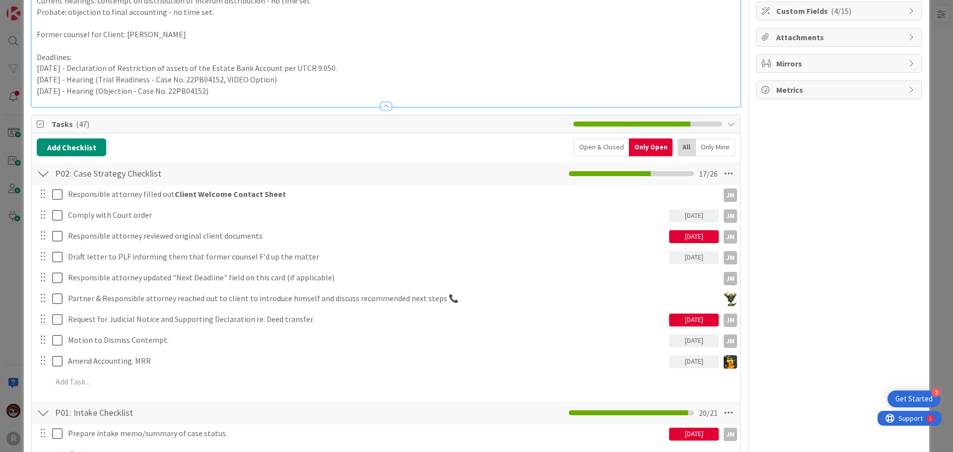
drag, startPoint x: 303, startPoint y: 79, endPoint x: 79, endPoint y: 78, distance: 223.4
click at [79, 78] on p "[DATE] - Hearing (Trial Readiness - Case No. 22PB04152, VIDEO Option)" at bounding box center [386, 79] width 699 height 11
copy p "Hearing (Trial Readiness - Case No. 22PB04152, VIDEO Option)"
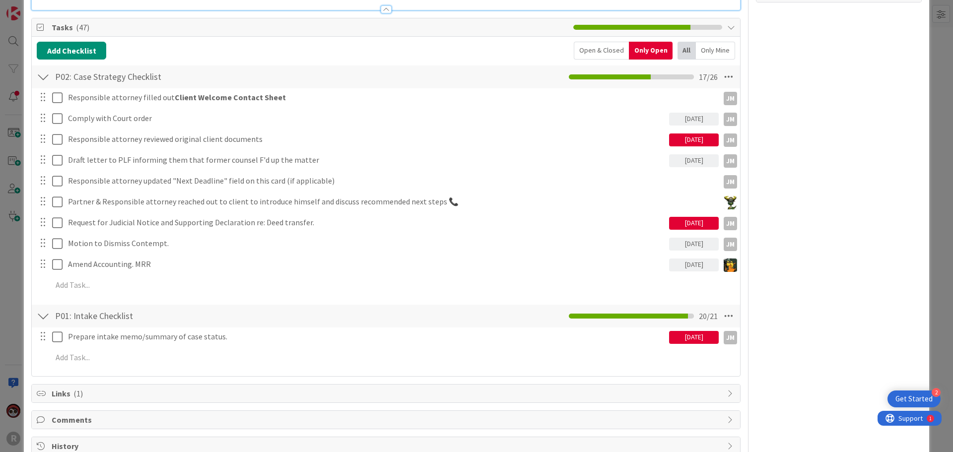
scroll to position [248, 0]
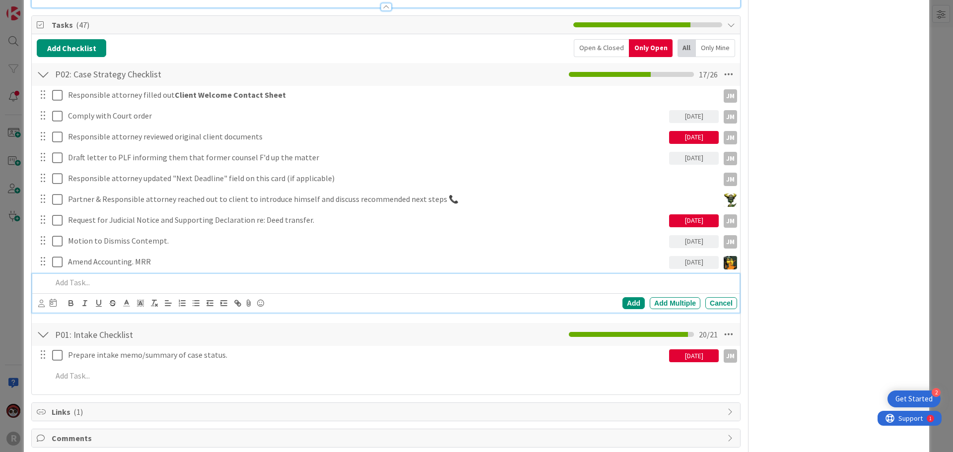
click at [97, 285] on p at bounding box center [392, 282] width 681 height 11
click at [42, 300] on body "2 Get Started R My Zone 5 Boards [PERSON_NAME] Local Time: Wed 6:13 PM (BST) Ta…" at bounding box center [476, 226] width 953 height 452
click at [39, 303] on icon at bounding box center [41, 303] width 6 height 7
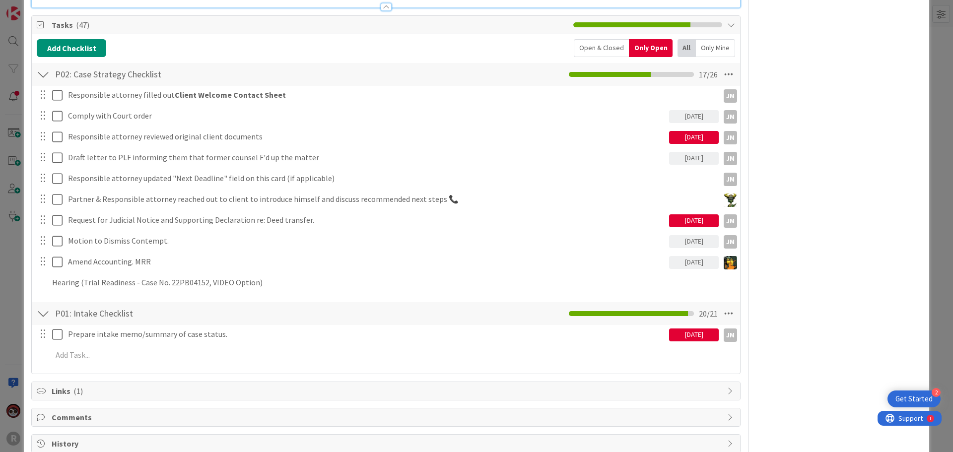
click at [0, 0] on span "[PERSON_NAME]" at bounding box center [0, 0] width 0 height 0
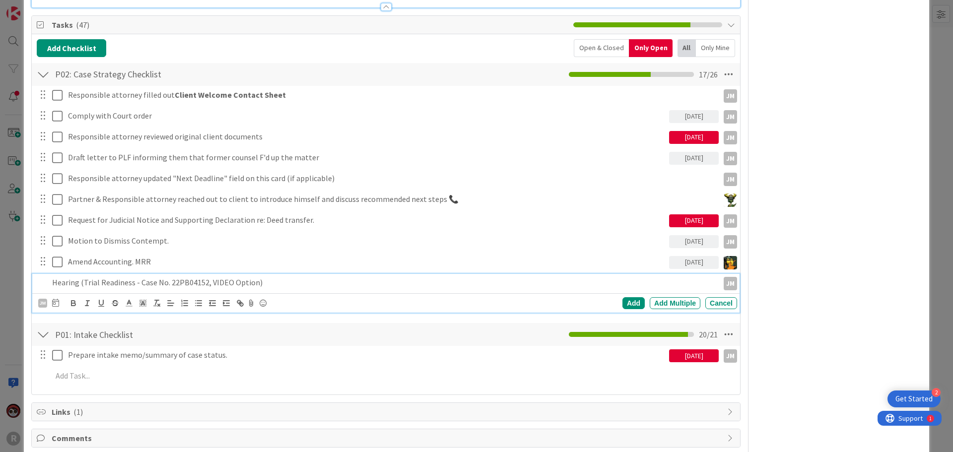
click at [71, 285] on p "Hearing (Trial Readiness - Case No. 22PB04152, VIDEO Option)" at bounding box center [383, 282] width 663 height 11
click at [53, 302] on icon at bounding box center [55, 303] width 7 height 8
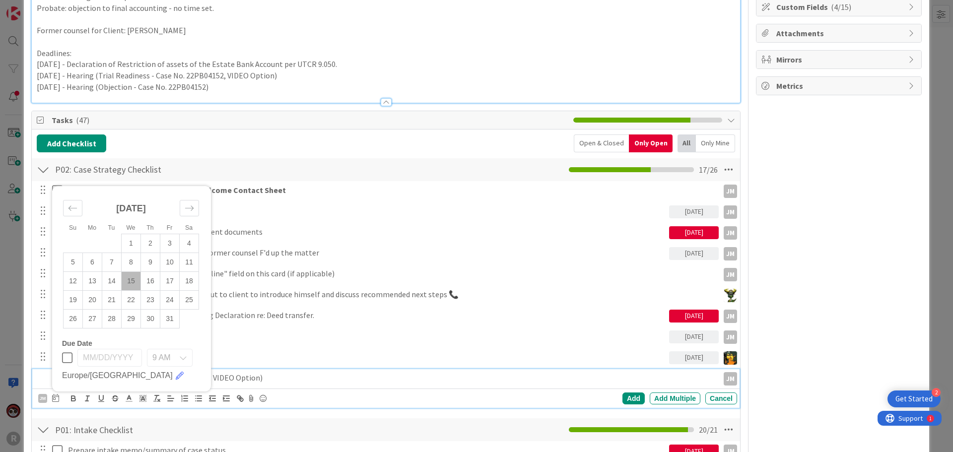
scroll to position [149, 0]
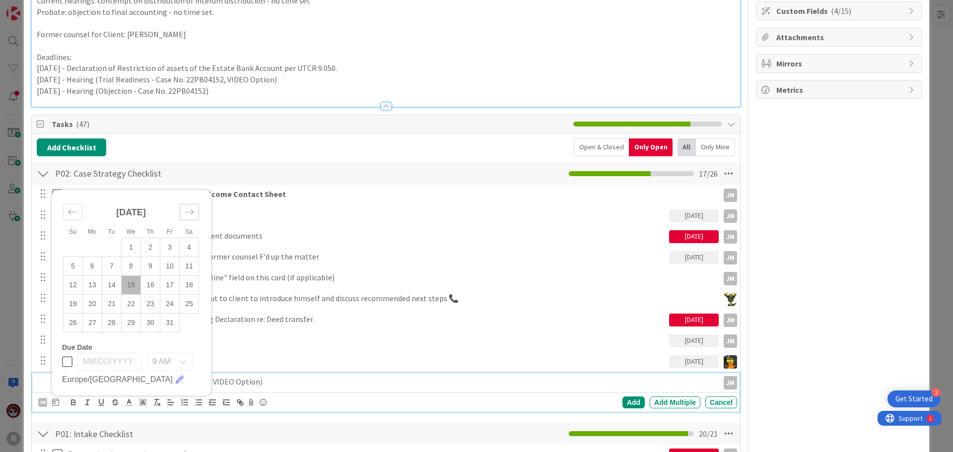
click at [195, 212] on div "Move forward to switch to the next month." at bounding box center [189, 212] width 19 height 16
click at [129, 269] on td "12" at bounding box center [131, 266] width 19 height 19
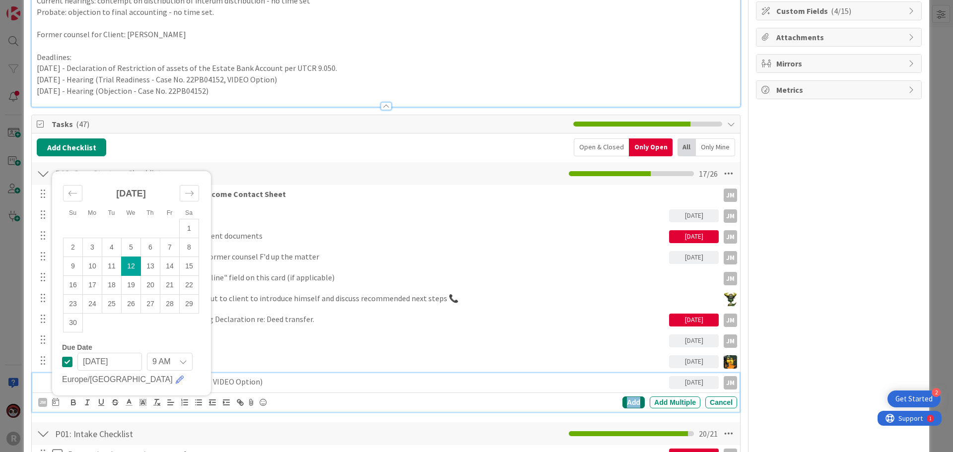
click at [623, 403] on div "Add" at bounding box center [634, 403] width 22 height 12
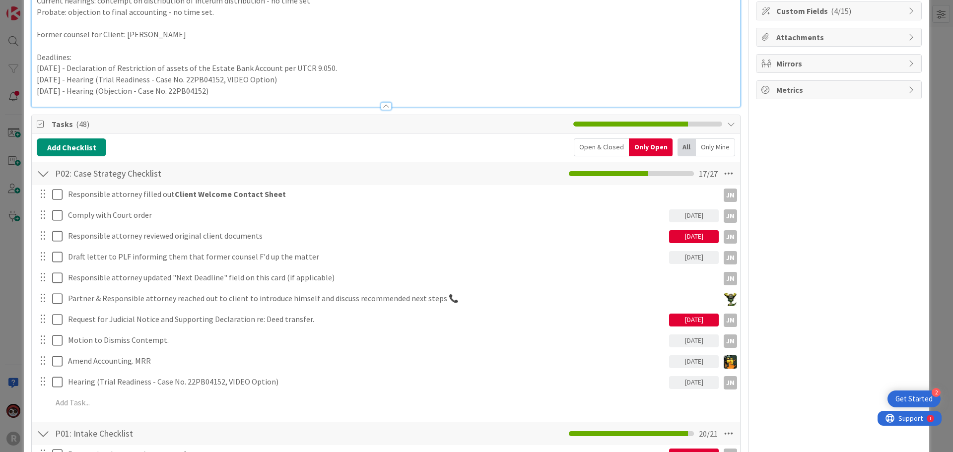
drag, startPoint x: 223, startPoint y: 93, endPoint x: 80, endPoint y: 96, distance: 143.0
click at [80, 96] on div "Description Review register of actions - determine what has taken place and wha…" at bounding box center [385, 19] width 709 height 176
copy p "Hearing (Objection - Case No. 22PB04152)"
click at [72, 412] on div "Responsible attorney filled out Client Welcome Contact Sheet JM JM Update Cance…" at bounding box center [386, 300] width 699 height 230
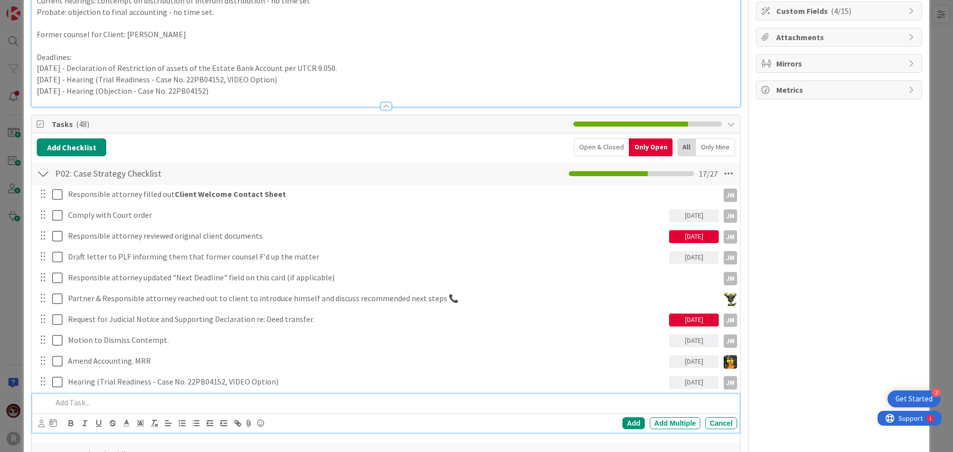
click at [74, 405] on p at bounding box center [392, 402] width 681 height 11
click at [41, 421] on icon at bounding box center [41, 423] width 6 height 7
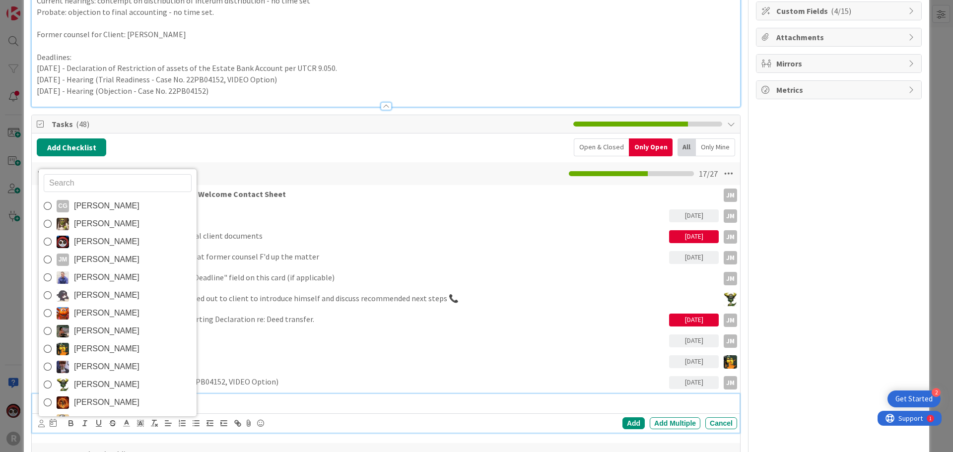
click at [83, 256] on span "[PERSON_NAME]" at bounding box center [107, 259] width 66 height 15
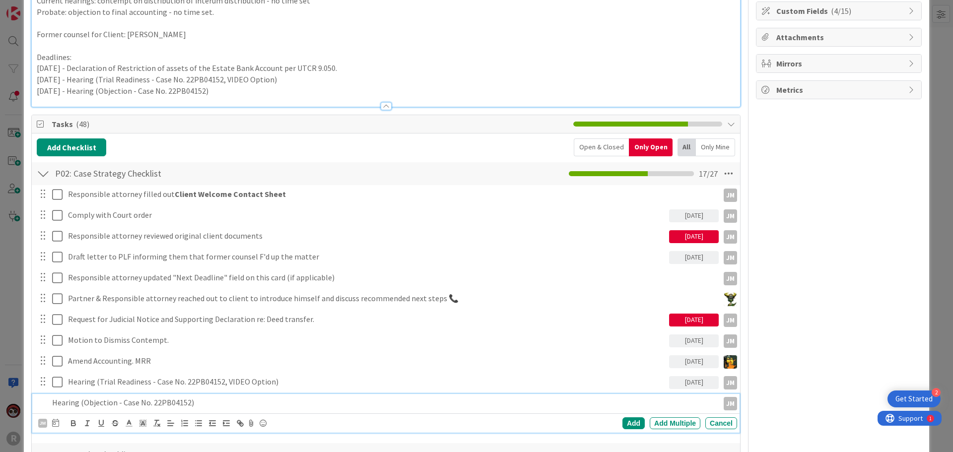
click at [59, 424] on icon at bounding box center [55, 423] width 7 height 8
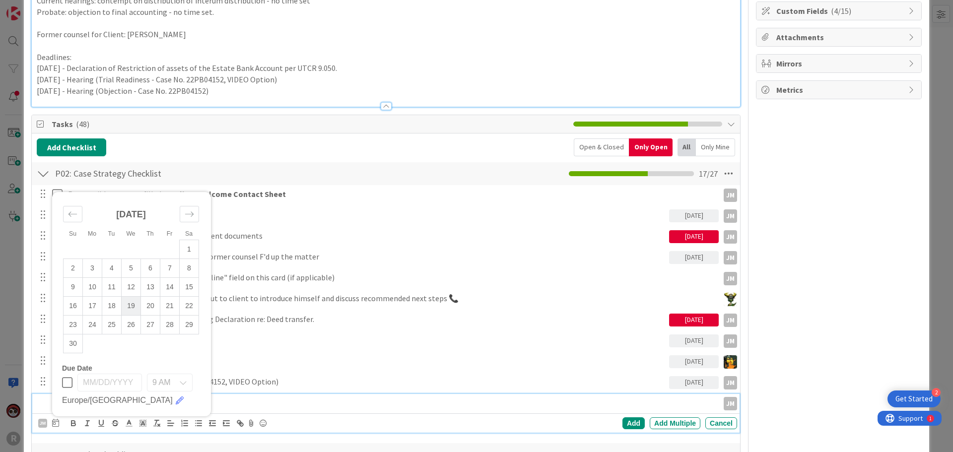
click at [131, 309] on td "19" at bounding box center [131, 306] width 19 height 19
type input "[DATE]"
click at [631, 422] on div "Add" at bounding box center [634, 424] width 22 height 12
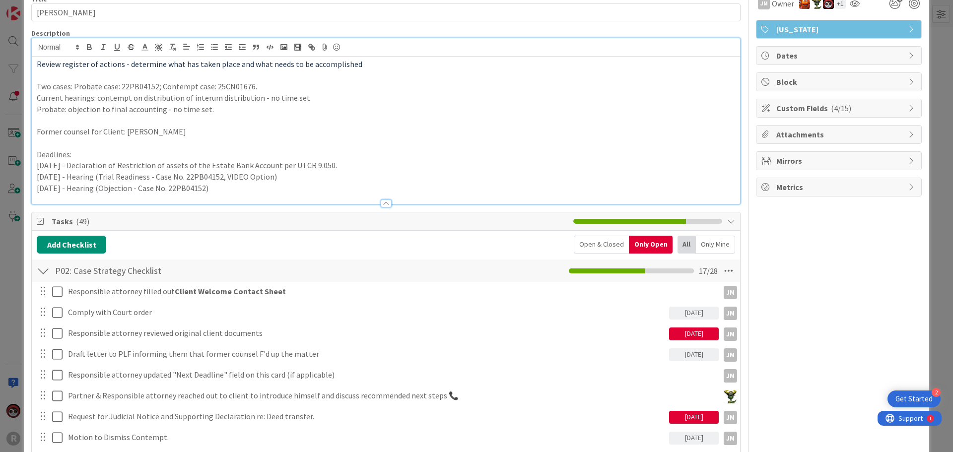
scroll to position [0, 0]
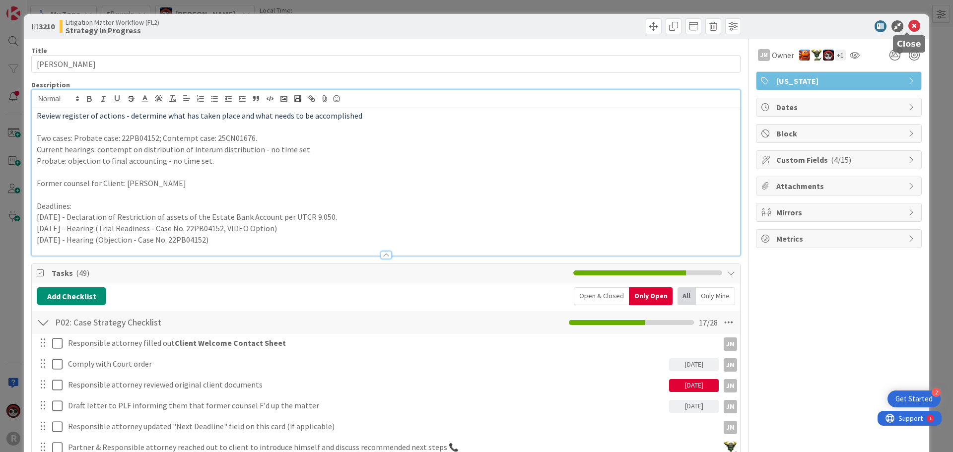
click at [909, 26] on icon at bounding box center [915, 26] width 12 height 12
